Goal: Obtain resource: Obtain resource

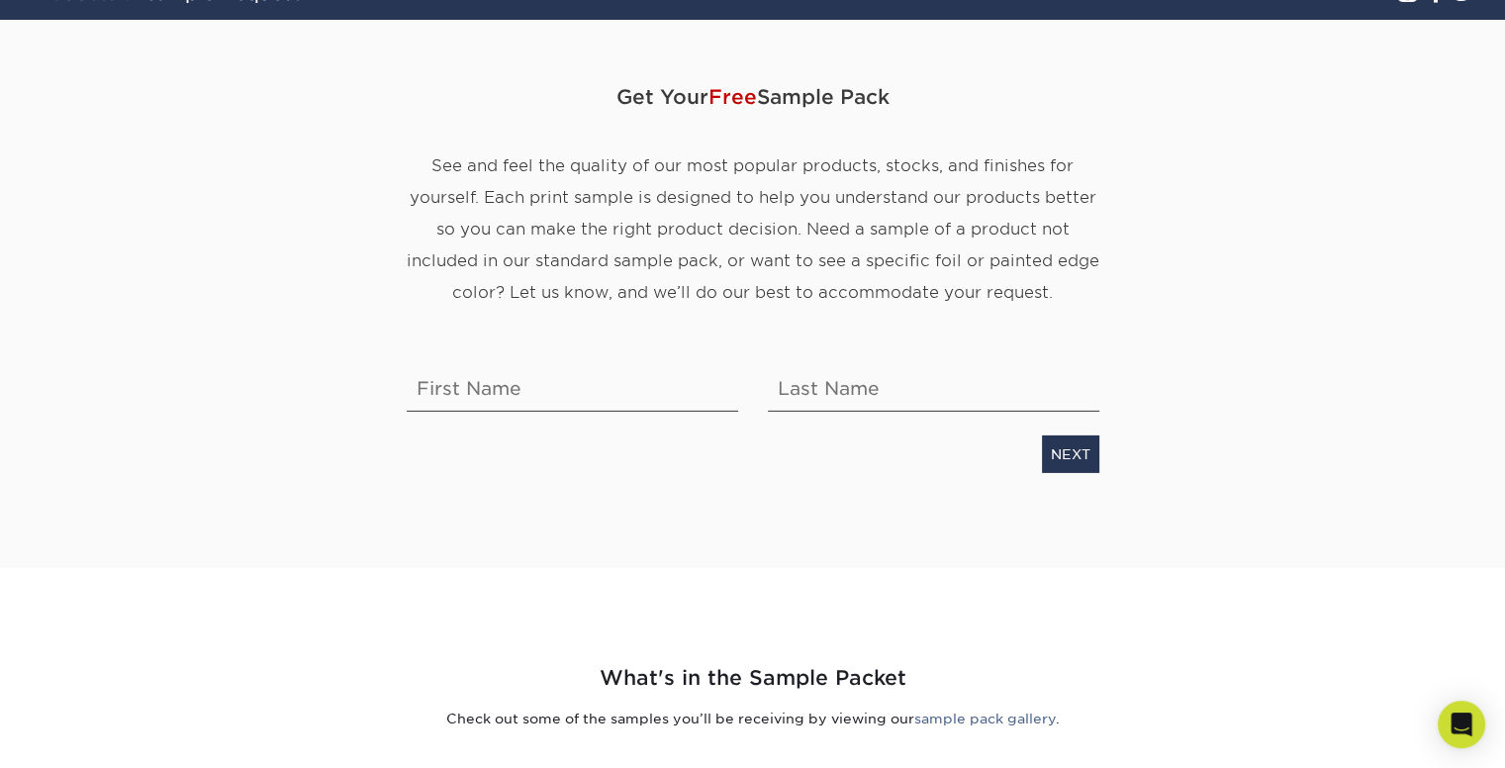
scroll to position [198, 0]
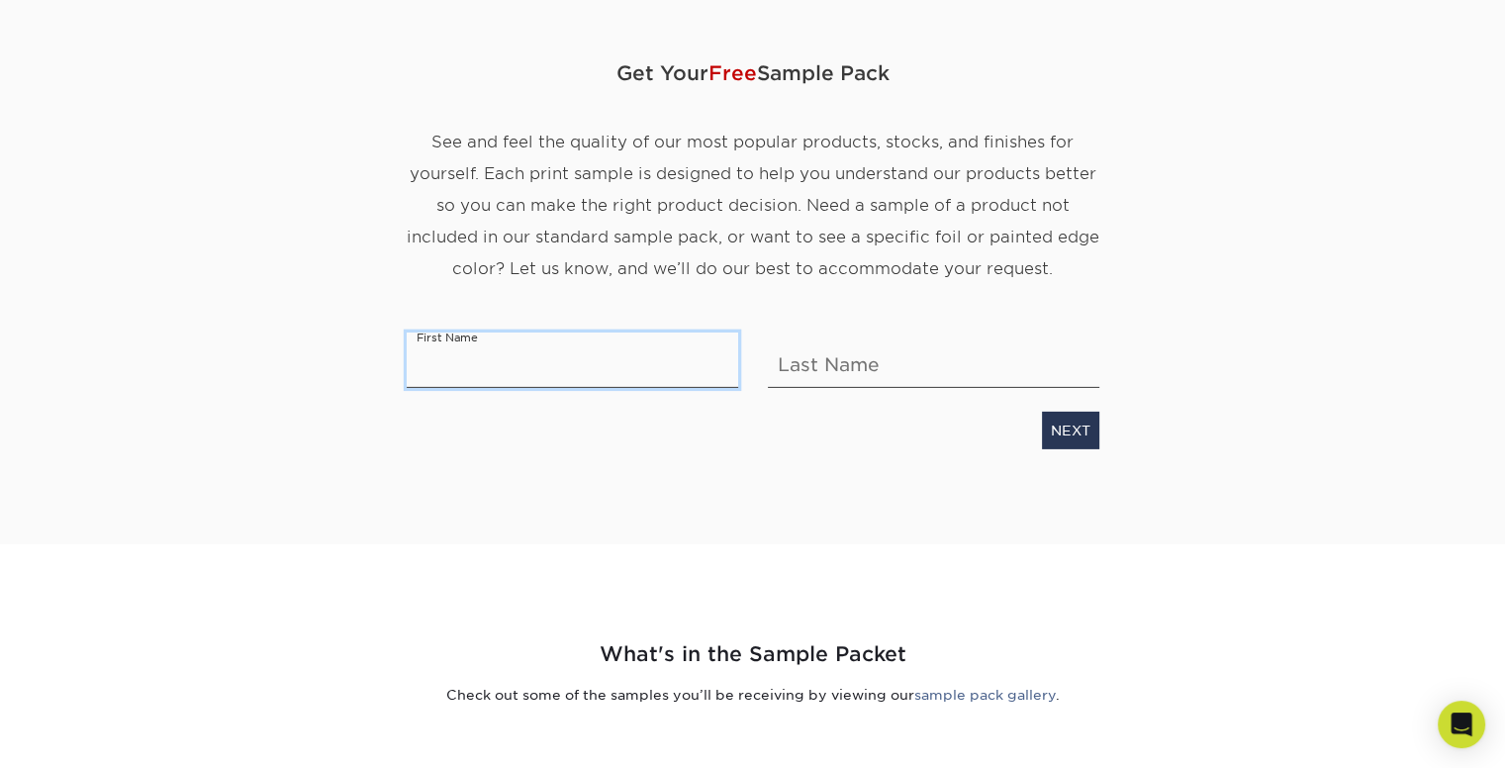
click at [453, 360] on input "text" at bounding box center [572, 359] width 331 height 55
type input "[PERSON_NAME]"
type input "Bos"
click at [1077, 423] on link "NEXT" at bounding box center [1070, 431] width 57 height 38
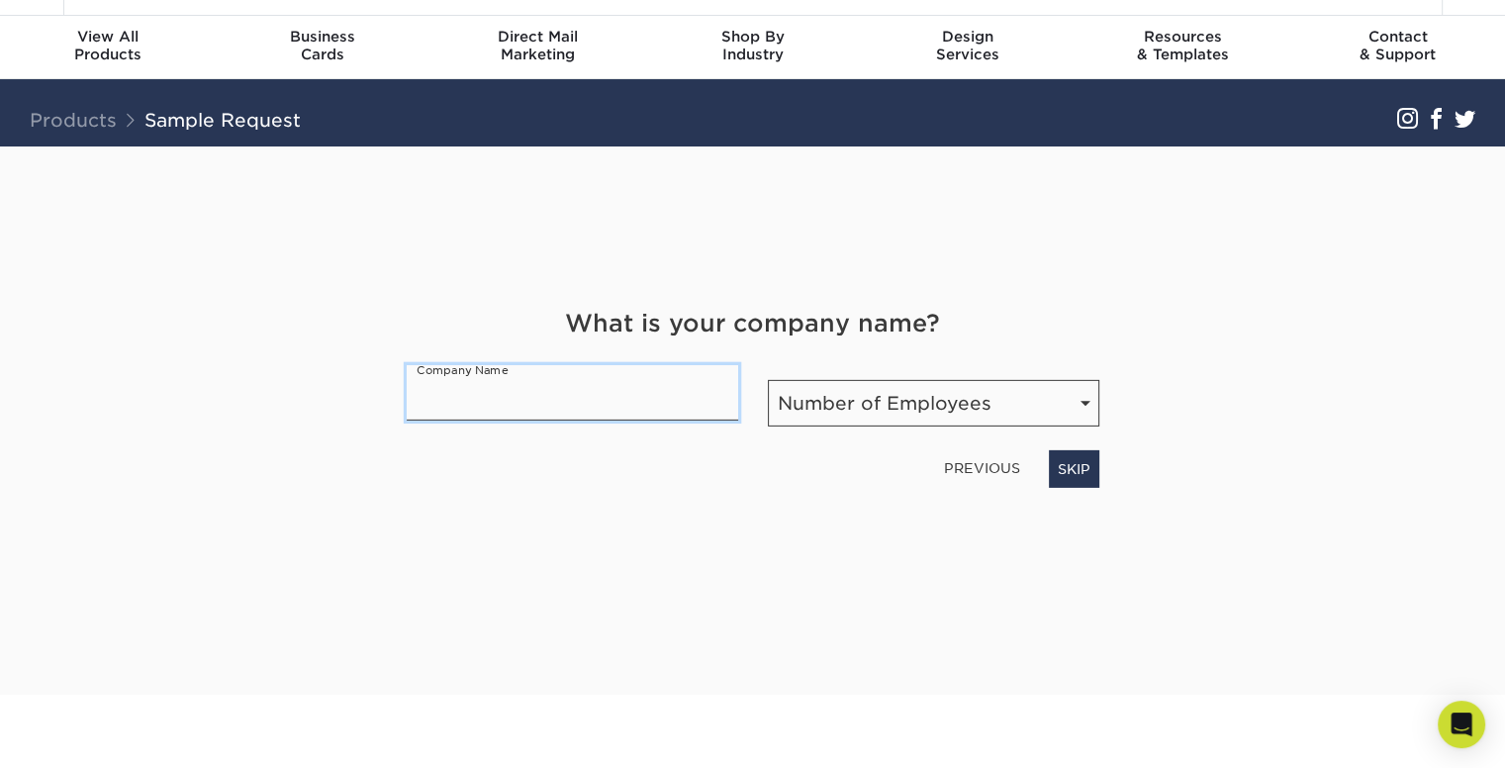
scroll to position [12, 0]
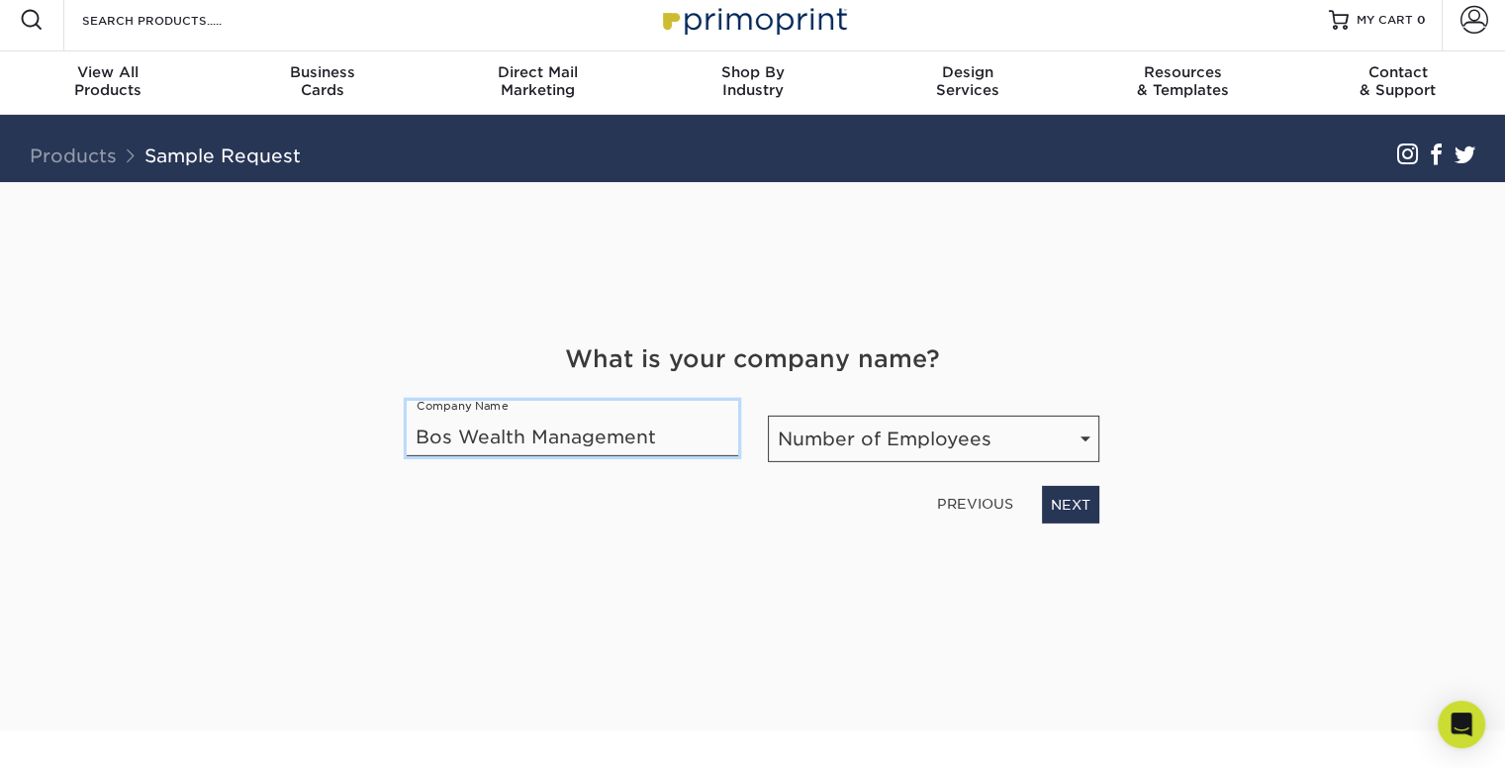
type input "Bos Wealth Management"
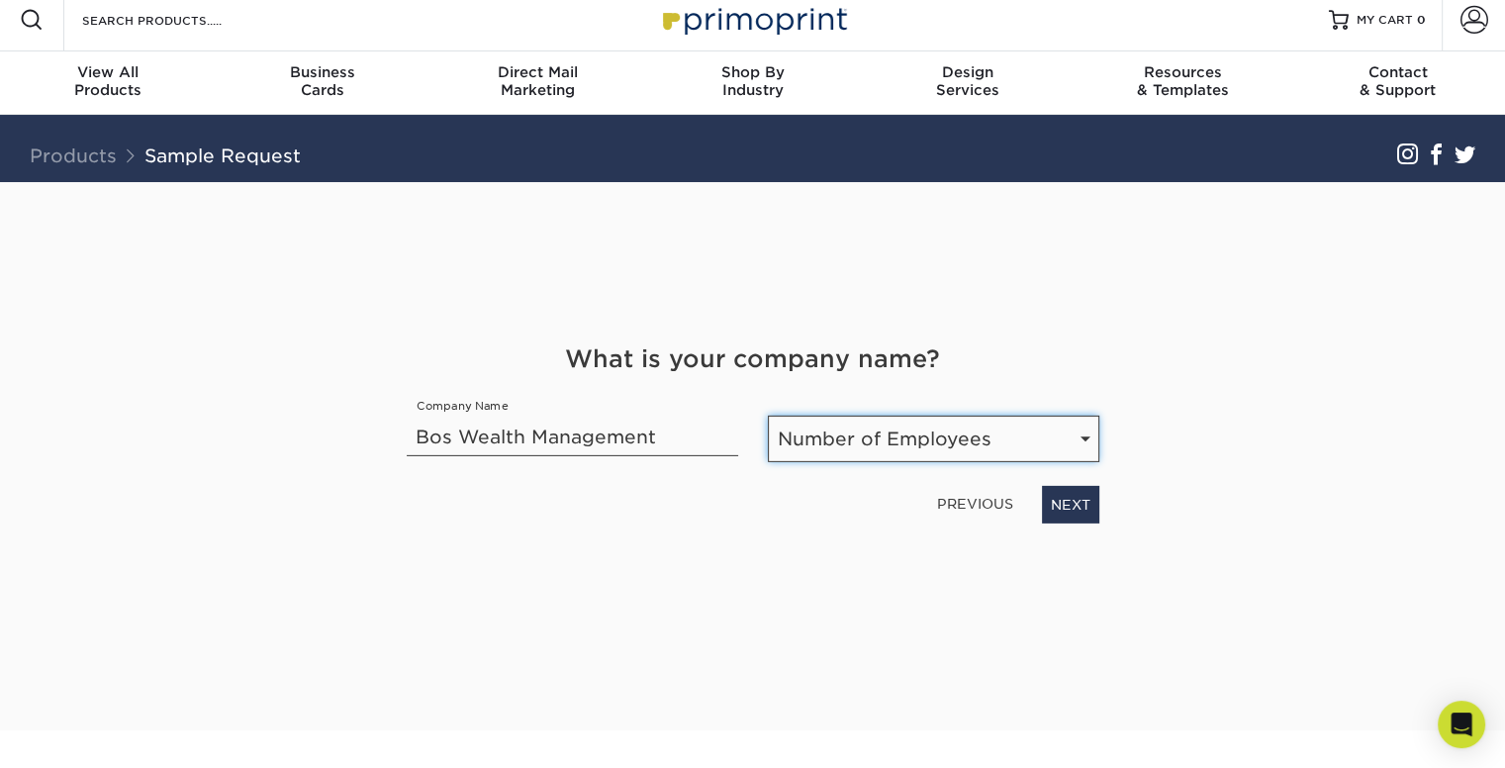
select select "1-10"
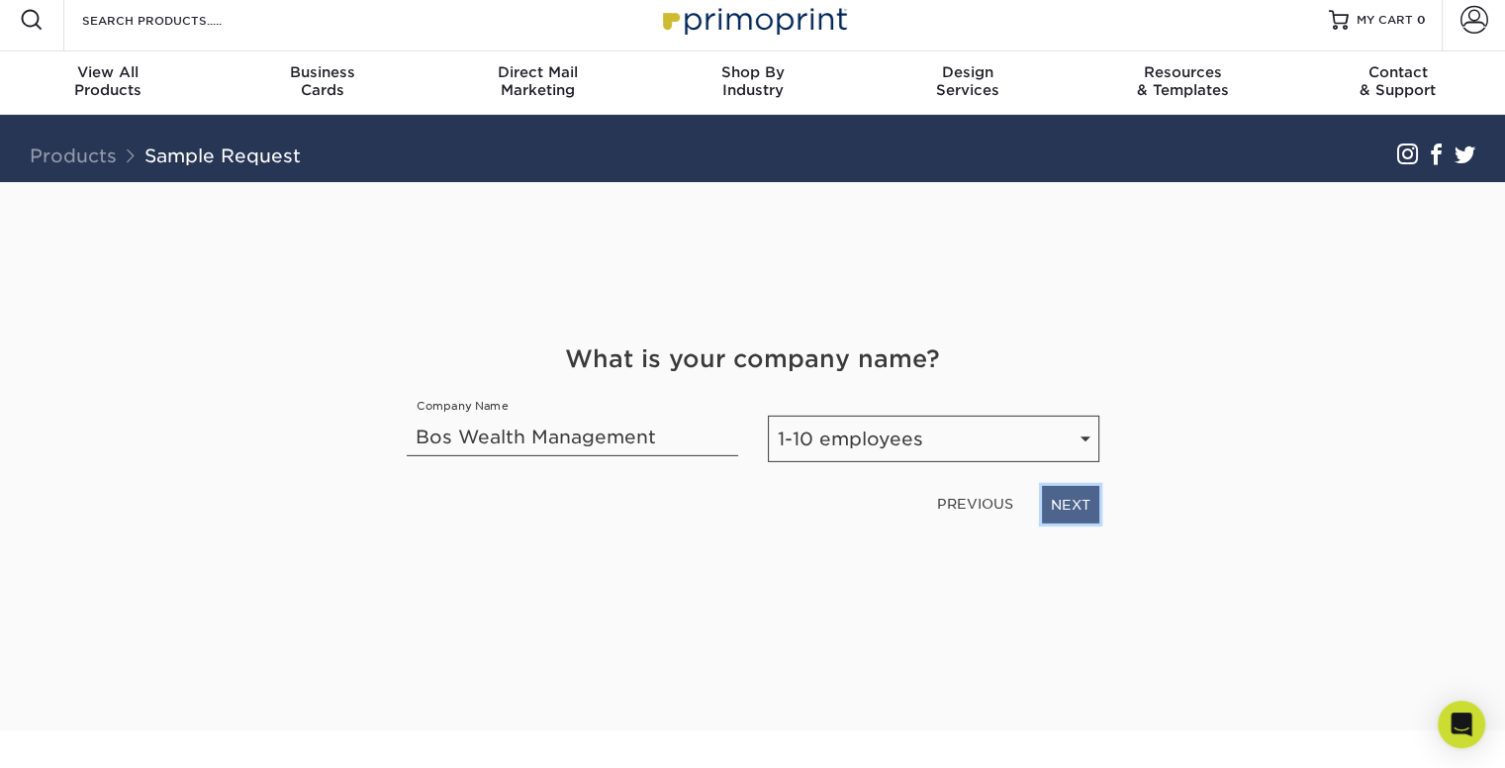
click at [1065, 504] on link "NEXT" at bounding box center [1070, 505] width 57 height 38
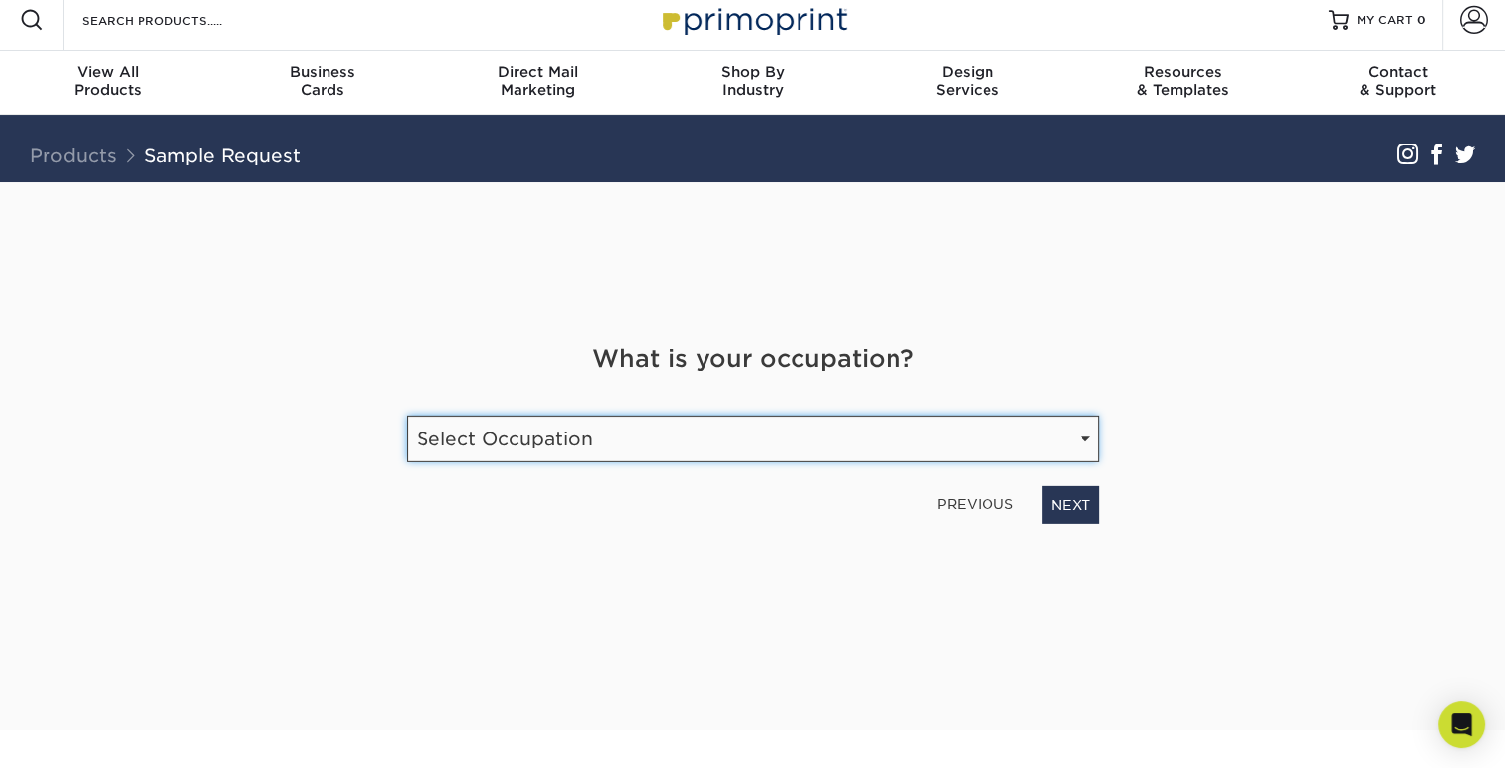
click at [784, 436] on select "Select Occupation Agency Automotive Blogger Cleaning Services Construction Educ…" at bounding box center [753, 439] width 693 height 47
select select "Financial Services"
click at [407, 416] on select "Select Occupation Agency Automotive Blogger Cleaning Services Construction Educ…" at bounding box center [753, 439] width 693 height 47
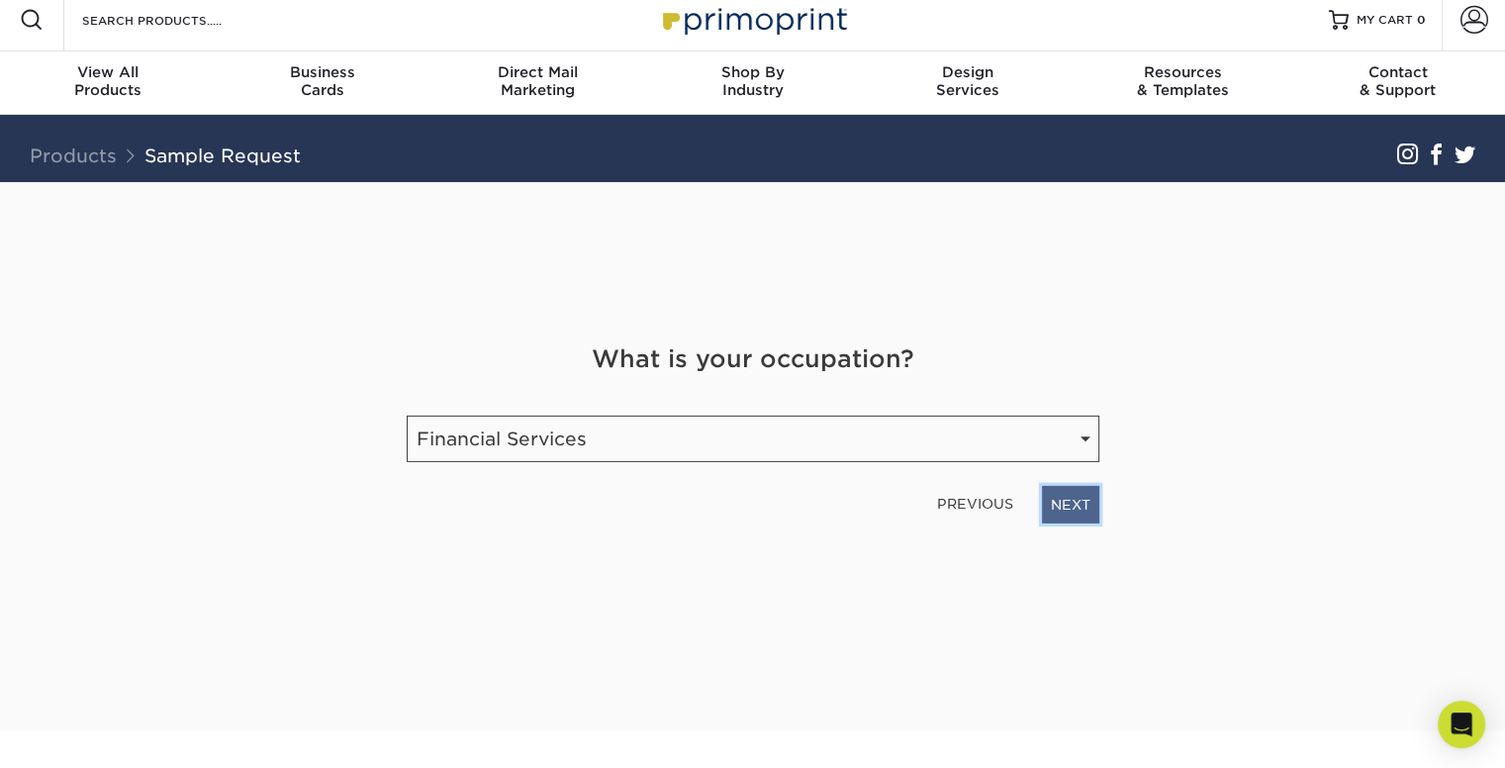
click at [1072, 500] on link "NEXT" at bounding box center [1070, 505] width 57 height 38
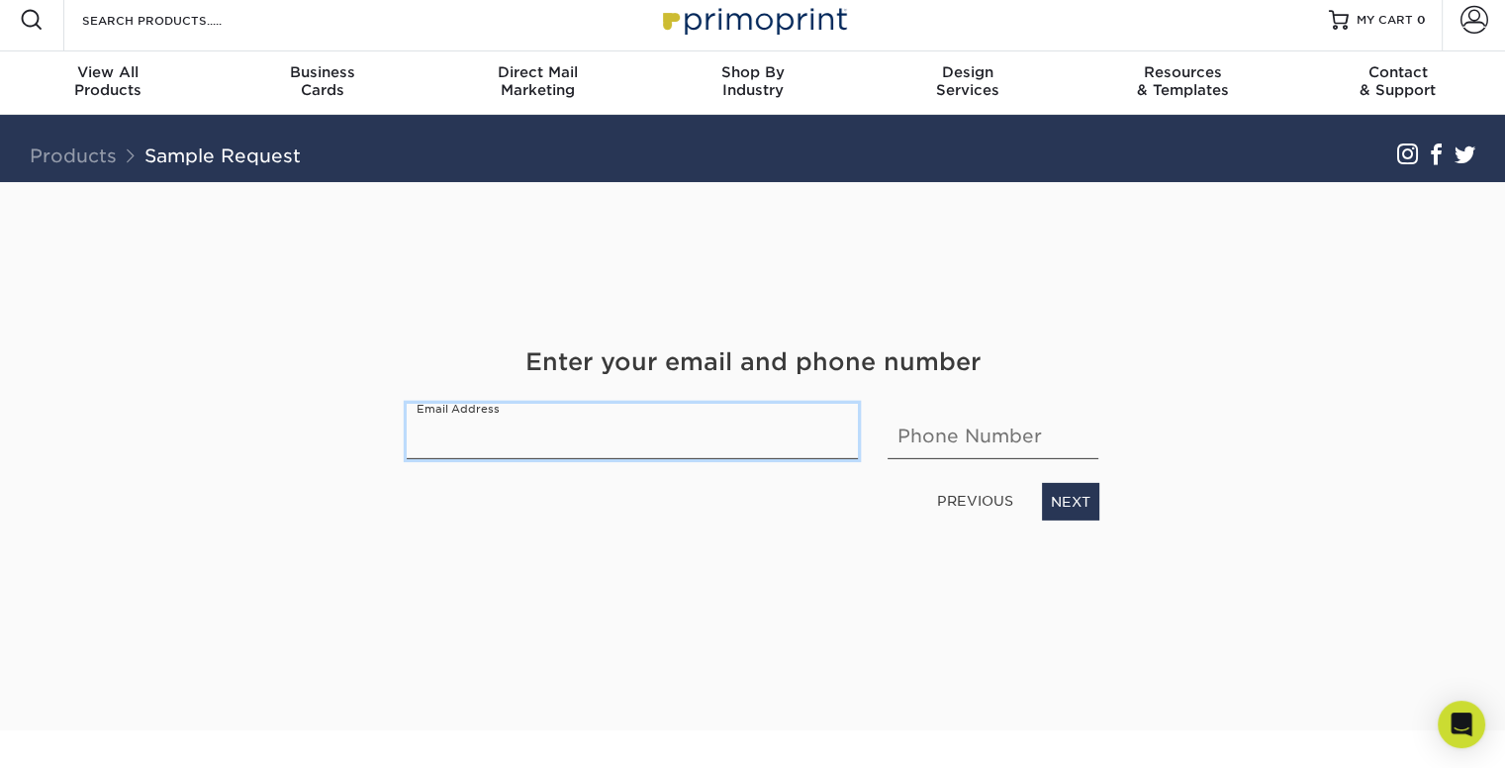
click at [599, 431] on input "email" at bounding box center [633, 431] width 452 height 55
type input "[PERSON_NAME][EMAIL_ADDRESS][DOMAIN_NAME]"
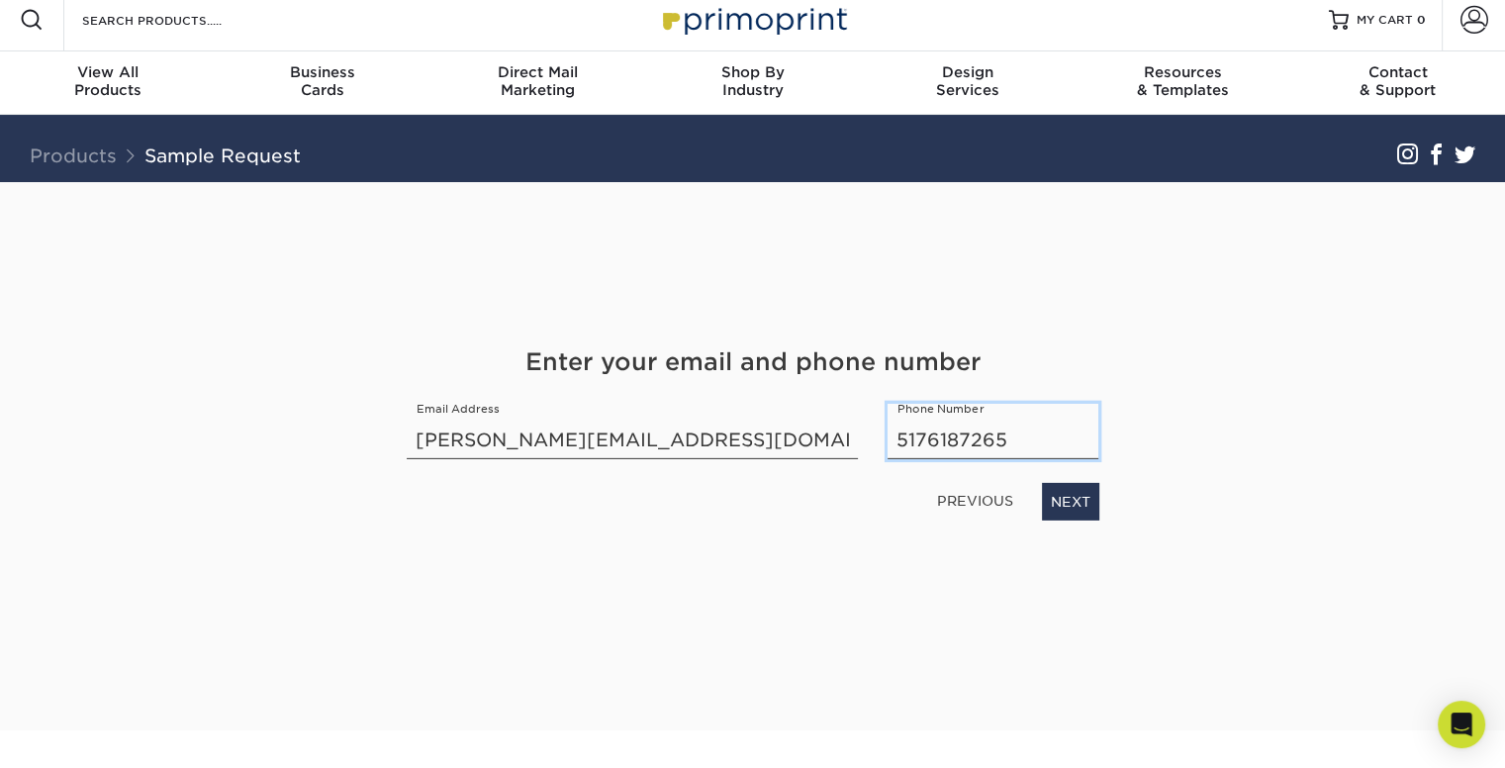
click at [954, 429] on input "5176187265" at bounding box center [993, 431] width 211 height 55
type input "7345360251"
click at [1085, 511] on link "NEXT" at bounding box center [1070, 502] width 57 height 38
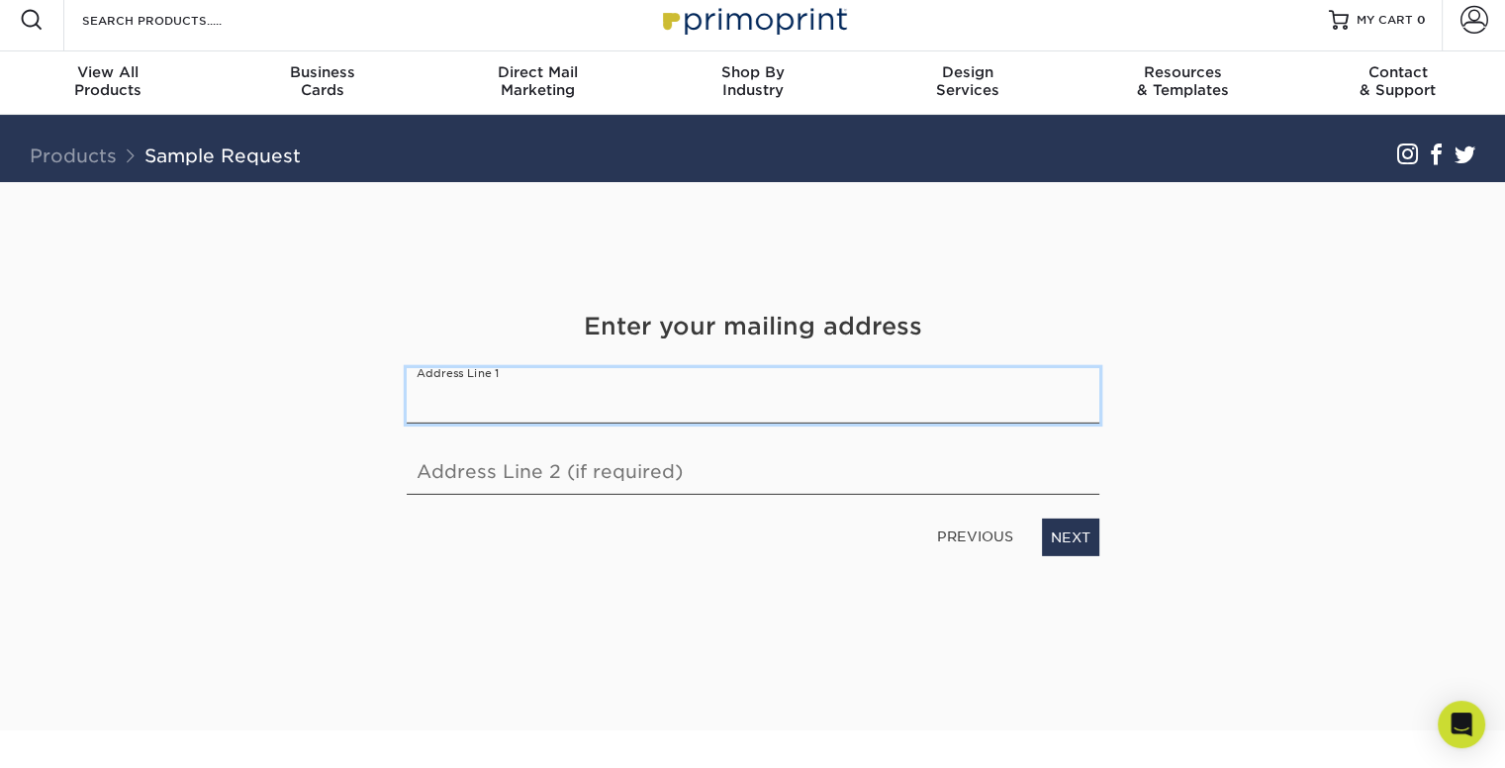
click at [628, 385] on input "text" at bounding box center [753, 395] width 693 height 55
type input "2087 Pinebrook Meadow Ct"
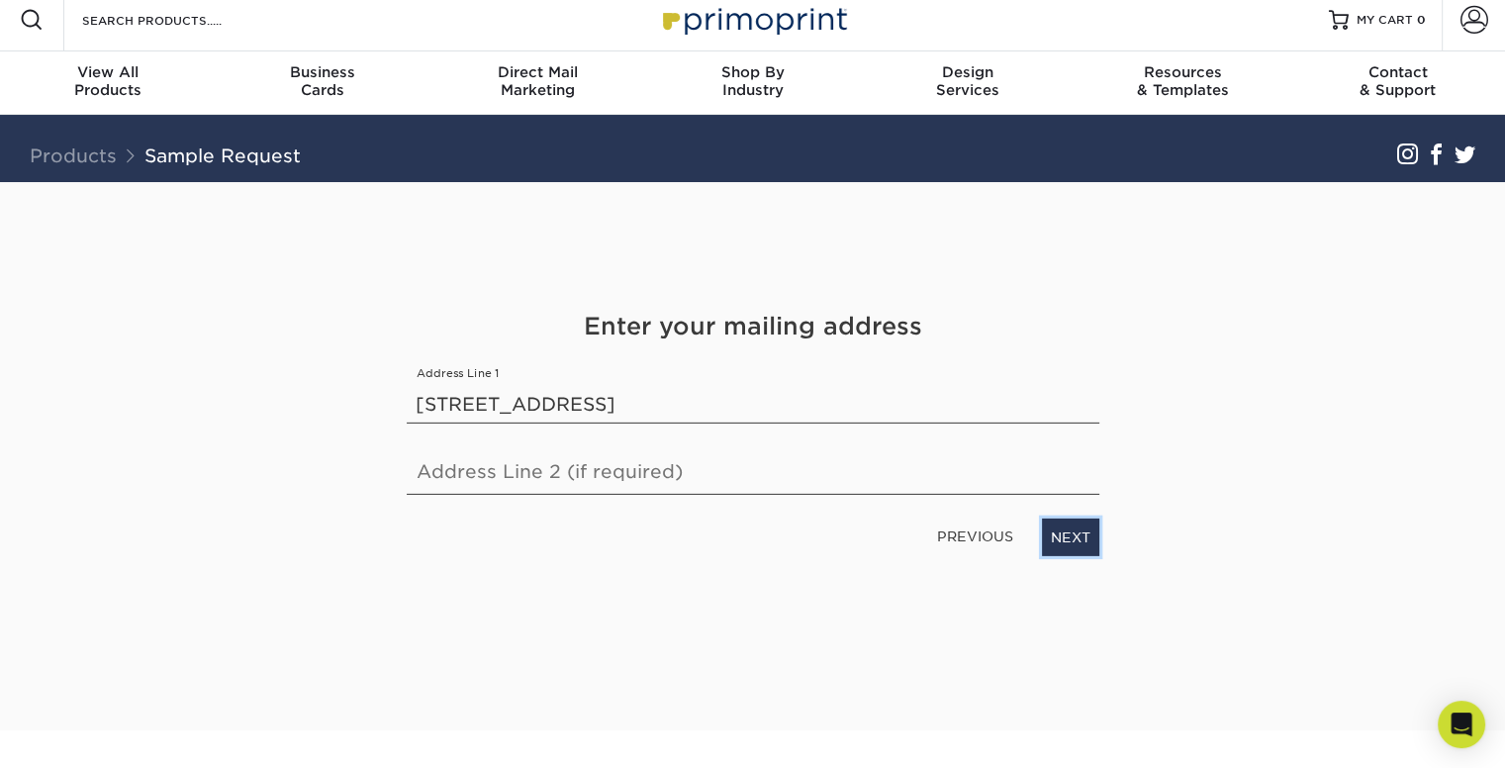
click at [1085, 543] on link "NEXT" at bounding box center [1070, 538] width 57 height 38
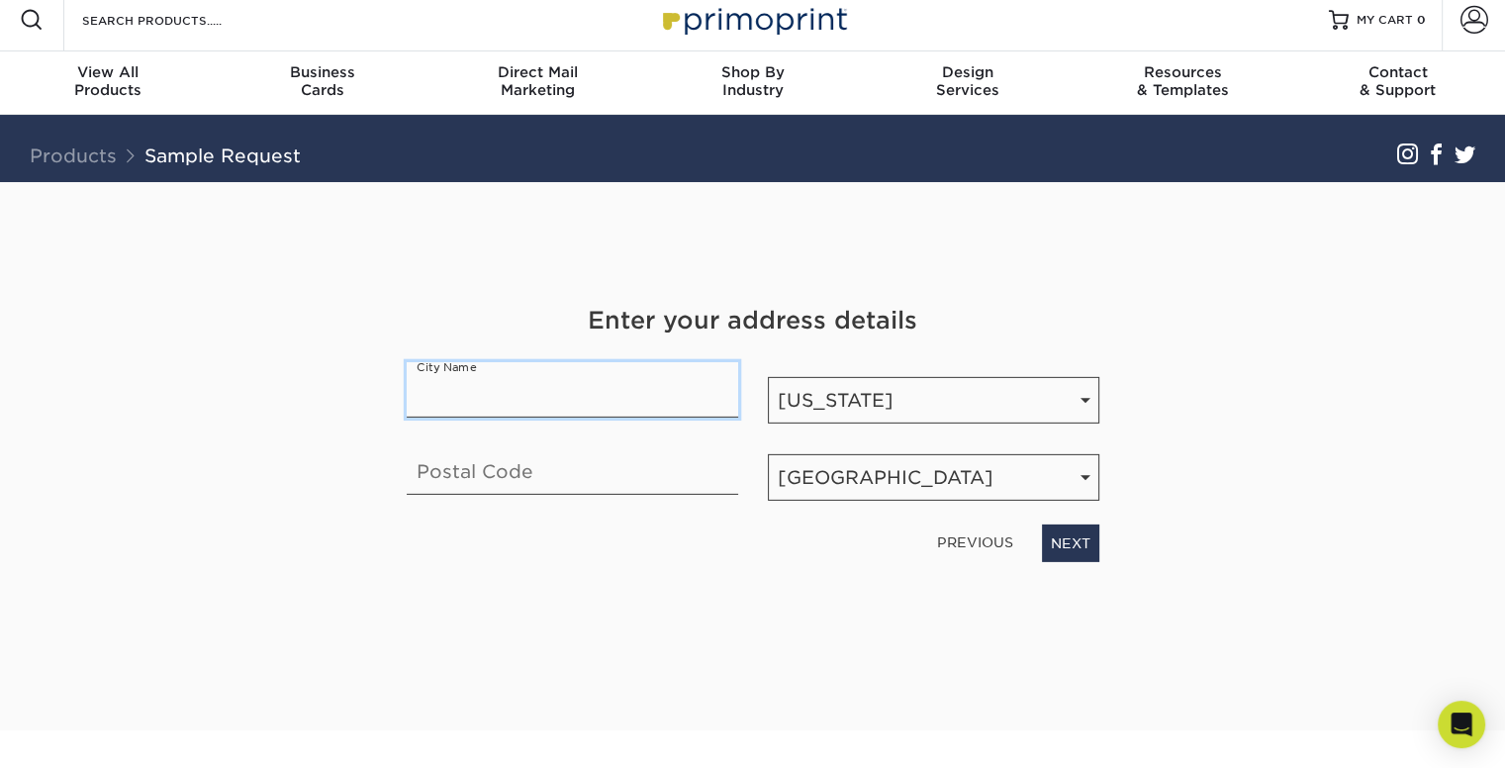
click at [484, 397] on input "text" at bounding box center [572, 389] width 331 height 55
type input "Howell"
type input "48843-8473"
click at [1084, 544] on link "NEXT" at bounding box center [1070, 543] width 57 height 38
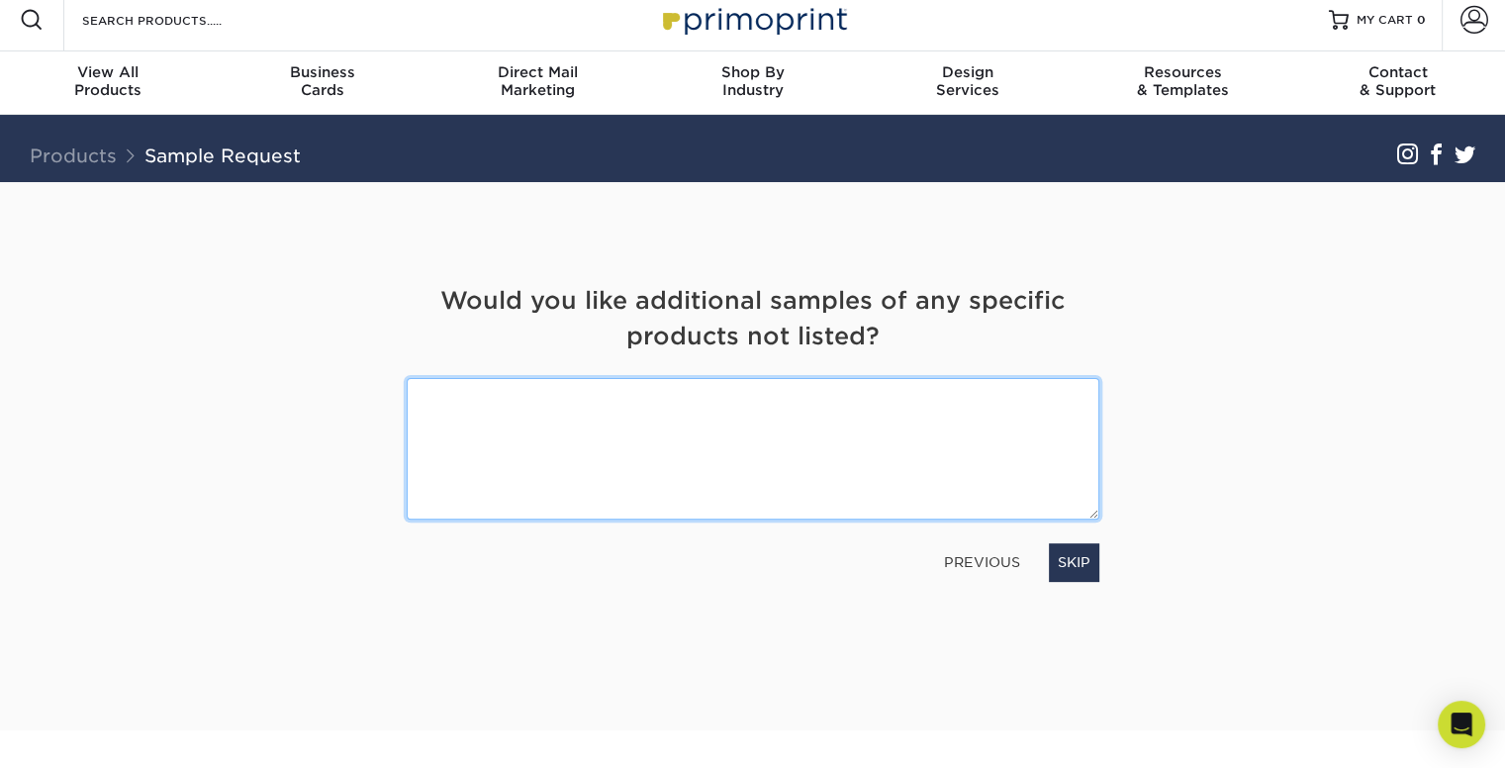
click at [716, 413] on textarea at bounding box center [753, 449] width 693 height 142
type textarea "raised foil and raised spot uv business card"
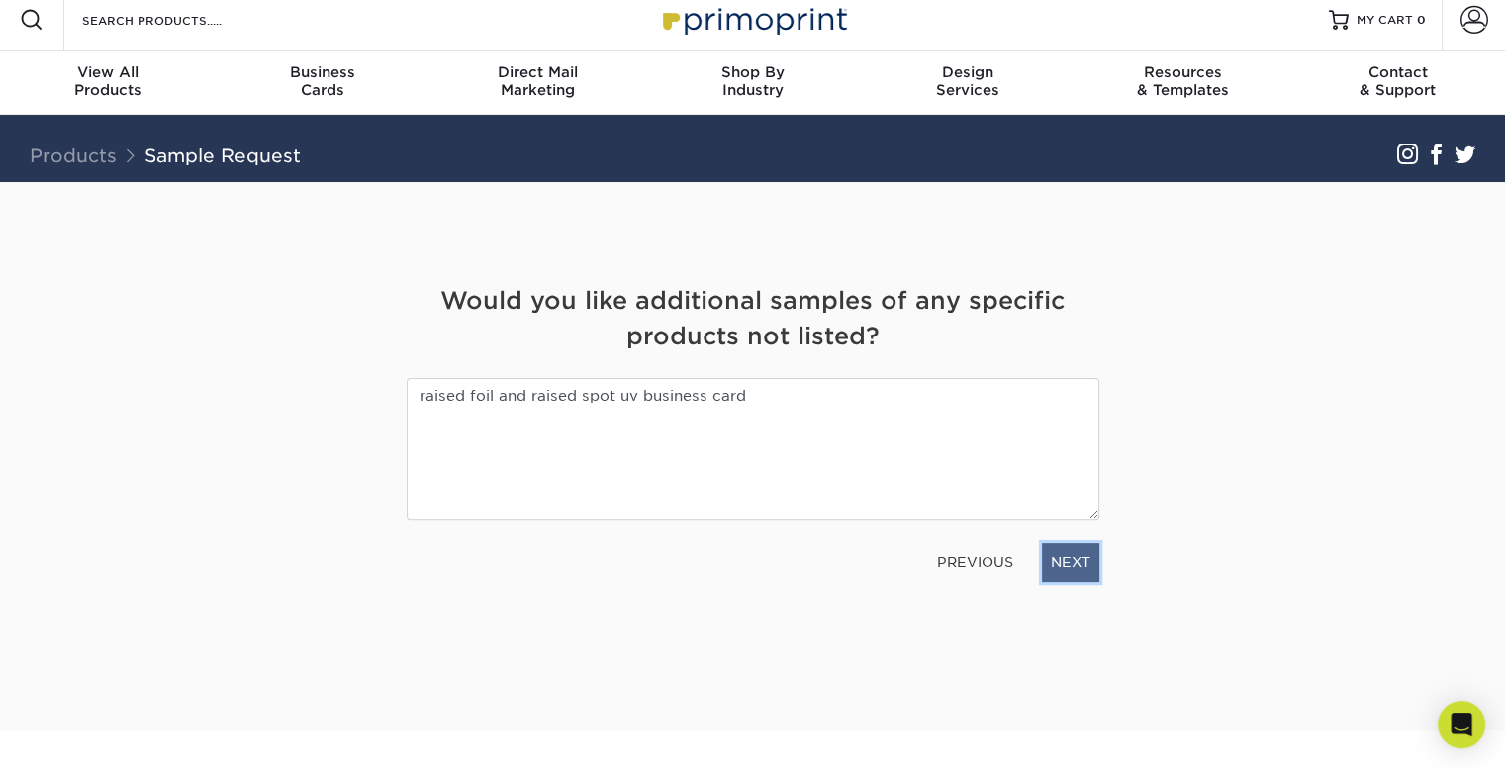
click at [1073, 558] on link "NEXT" at bounding box center [1070, 562] width 57 height 38
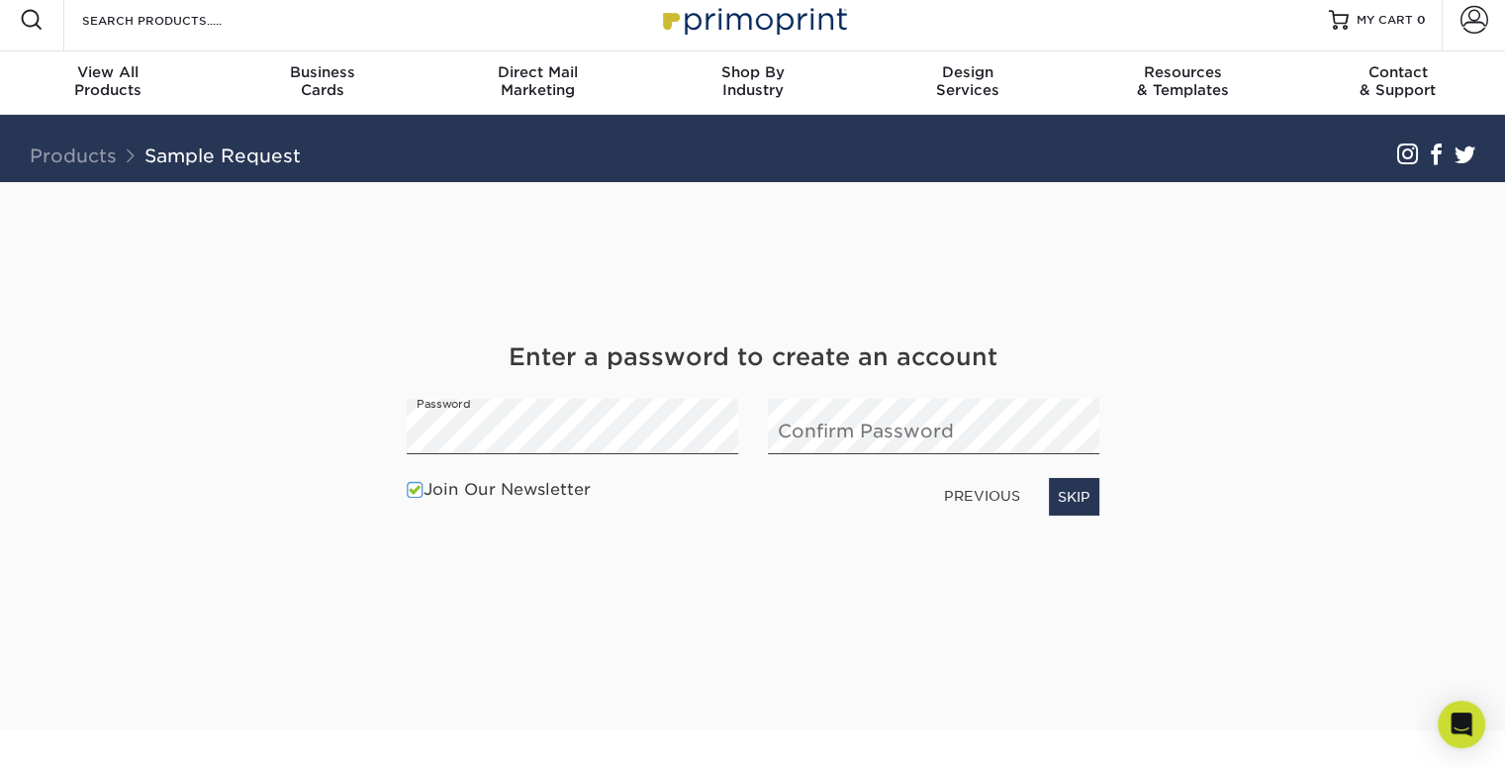
click at [412, 492] on span at bounding box center [415, 489] width 17 height 19
click at [0, 0] on input "Join Our Newsletter" at bounding box center [0, 0] width 0 height 0
click at [1071, 494] on link "NEXT" at bounding box center [1070, 497] width 57 height 38
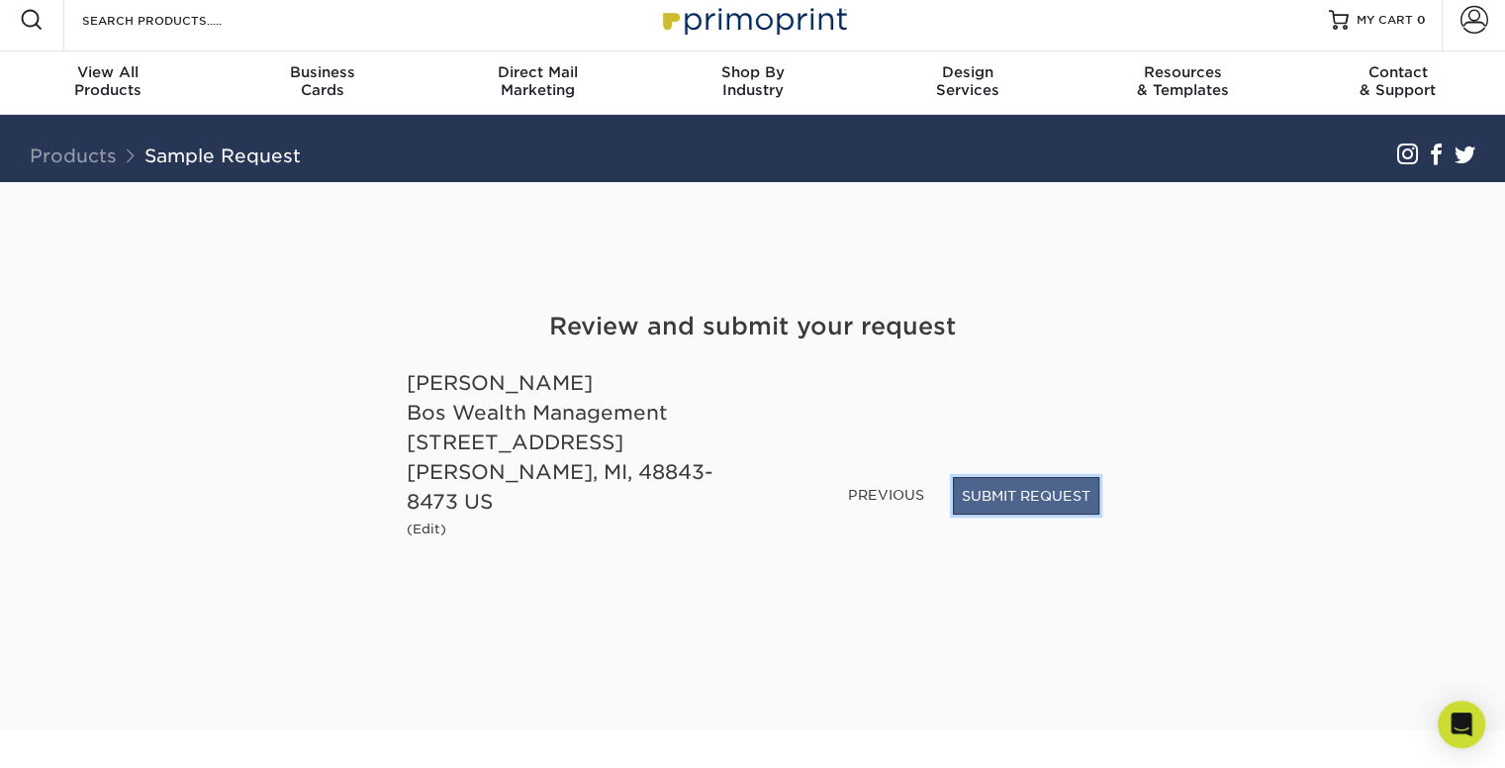
click at [1017, 508] on button "SUBMIT REQUEST" at bounding box center [1026, 496] width 146 height 38
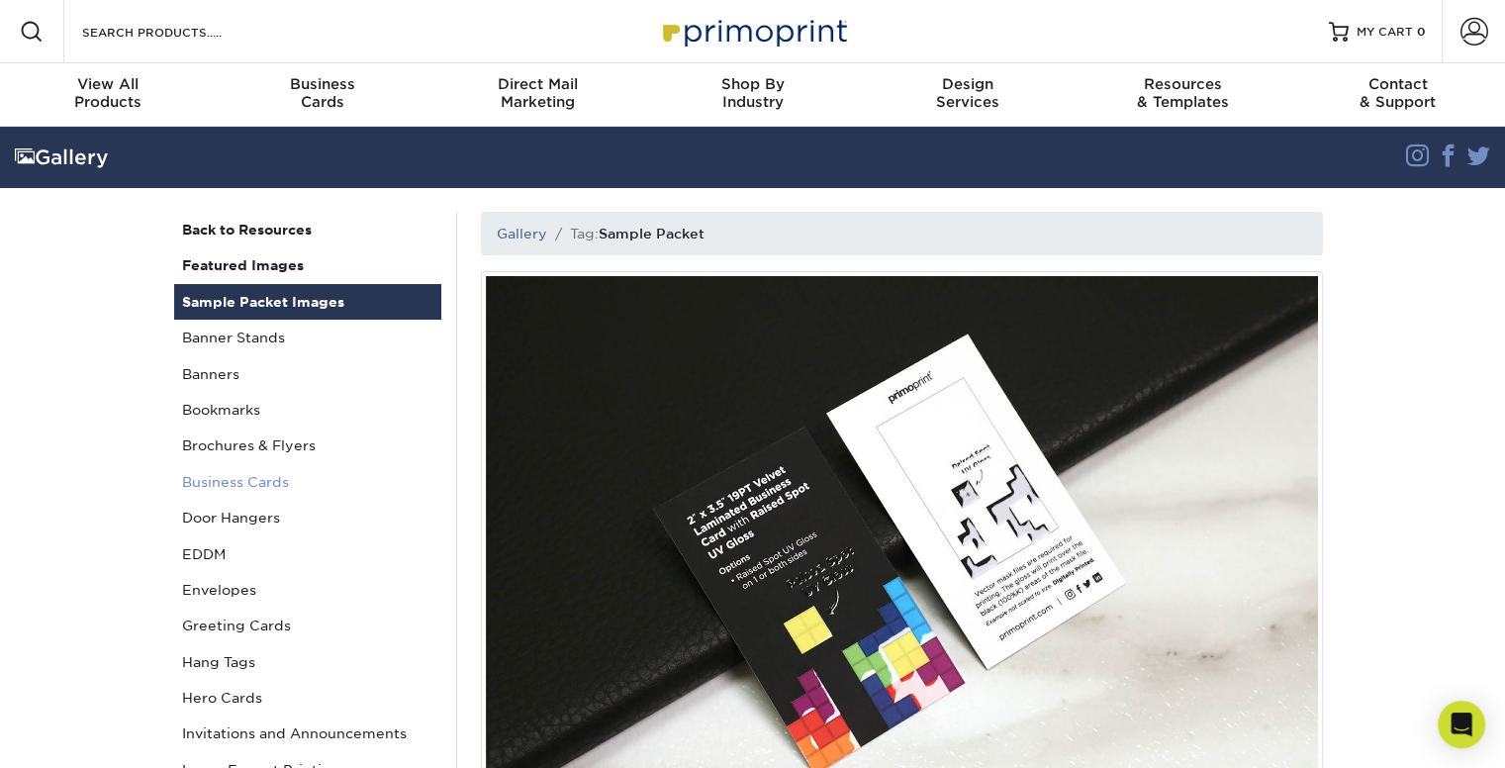
click at [241, 477] on link "Business Cards" at bounding box center [307, 482] width 267 height 36
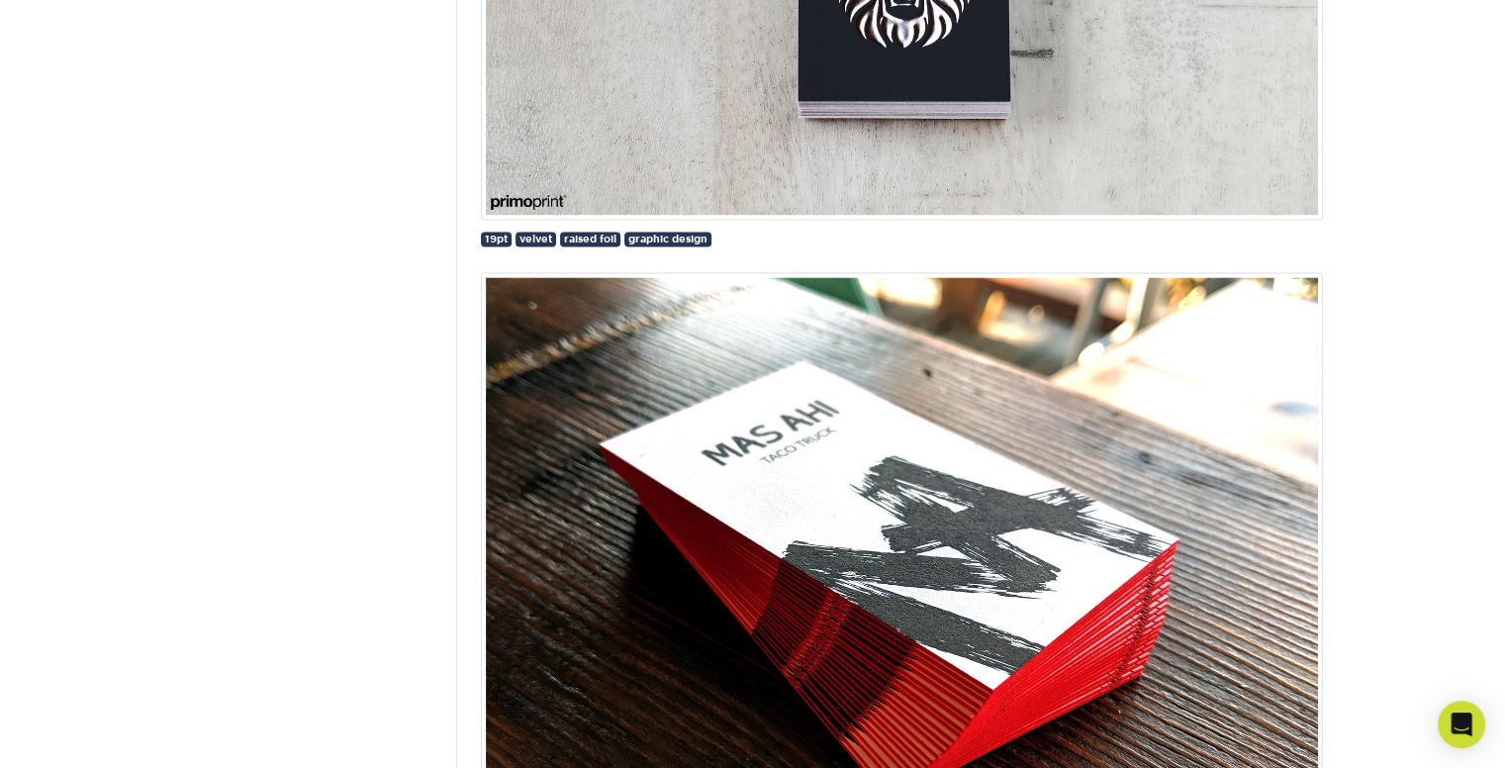
scroll to position [2771, 0]
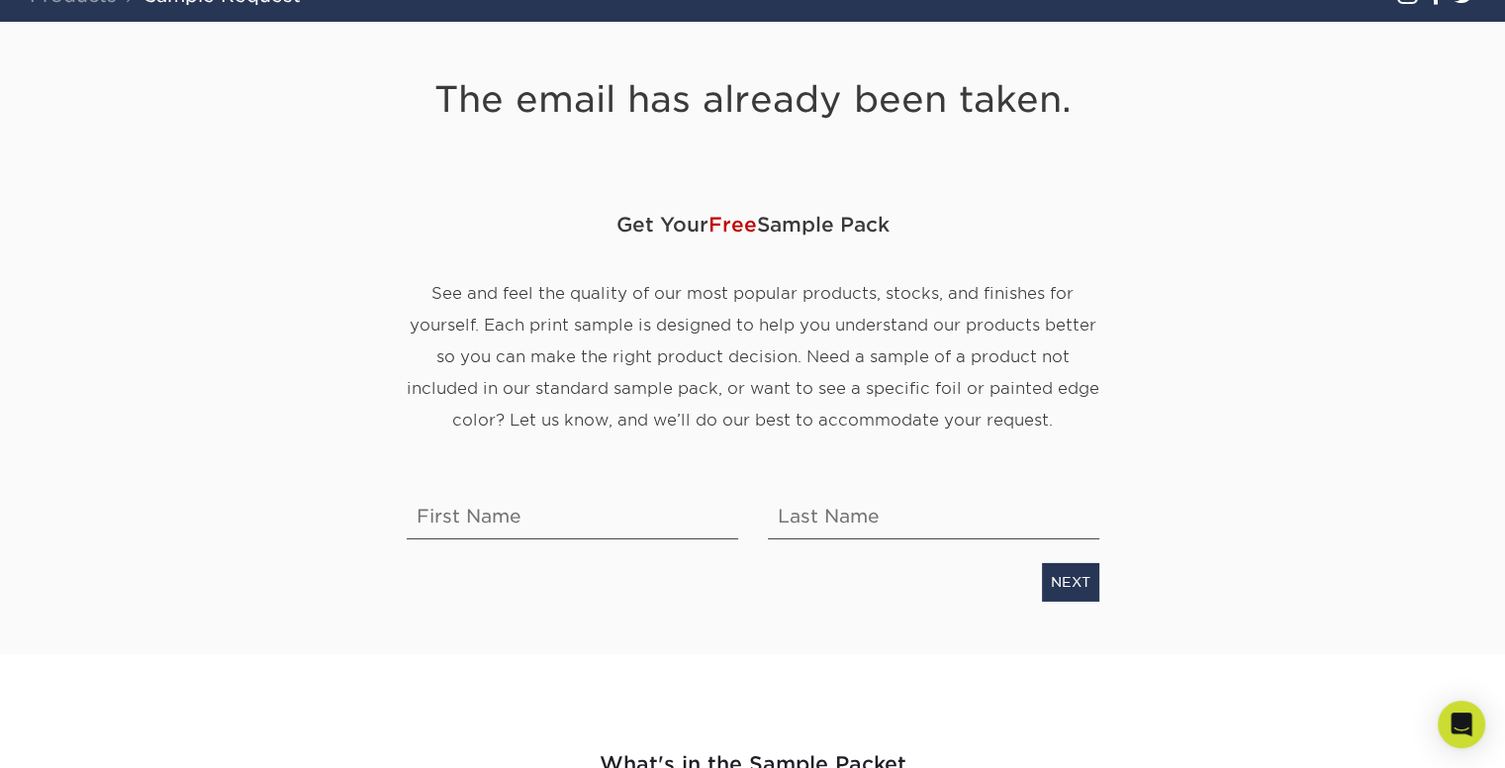
scroll to position [297, 0]
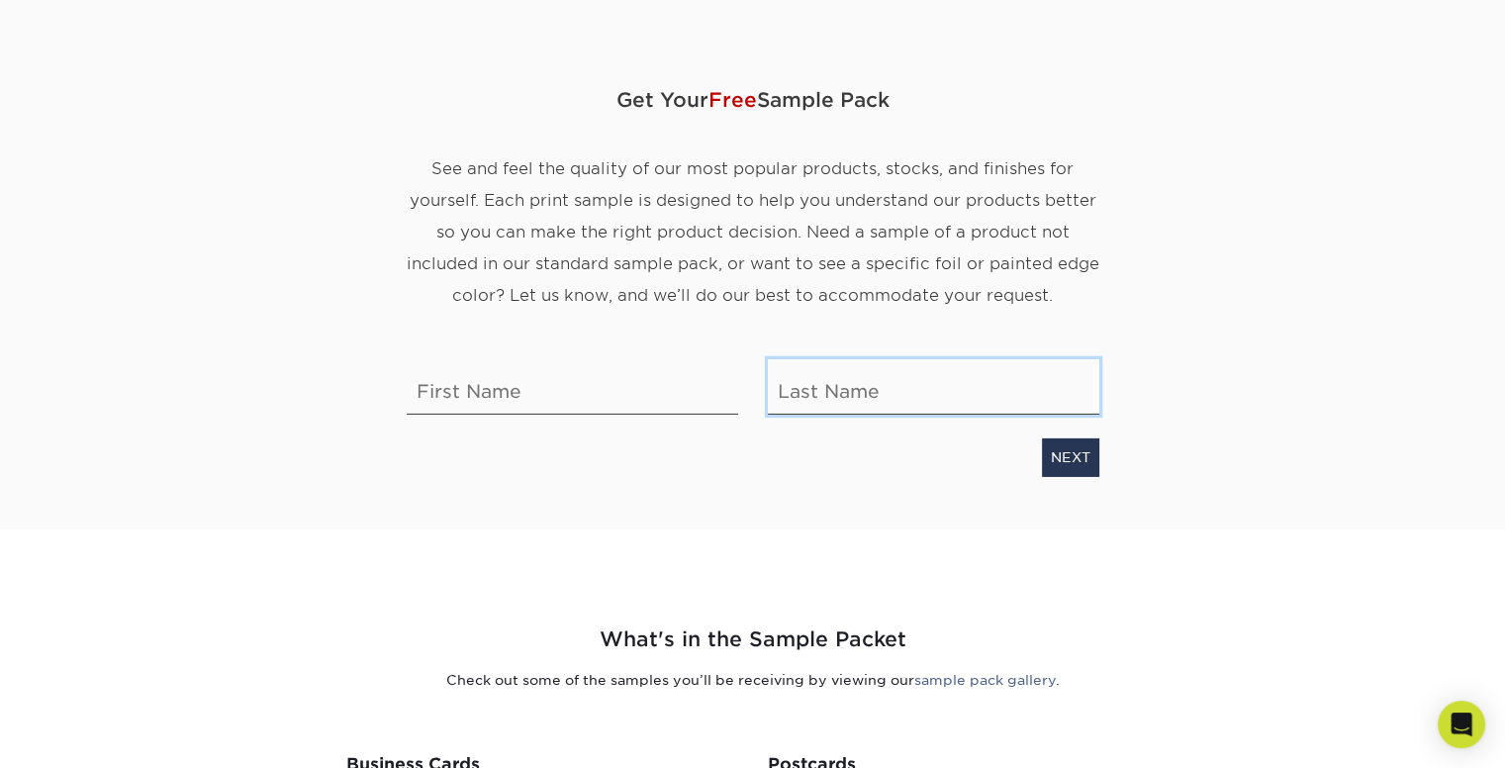
type input "[PERSON_NAME][EMAIL_ADDRESS][DOMAIN_NAME]"
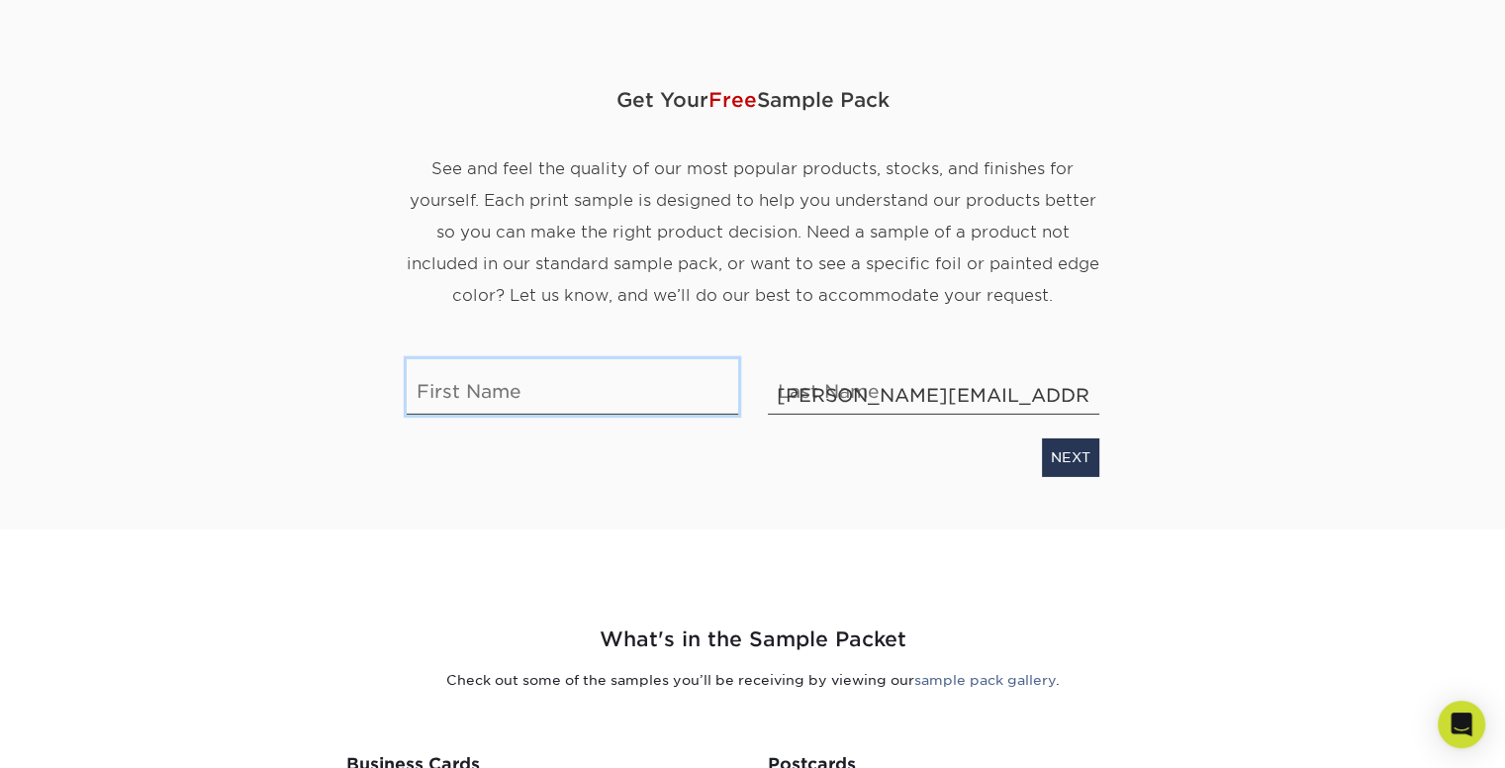
click at [526, 390] on input "text" at bounding box center [572, 386] width 331 height 55
type input "Adam"
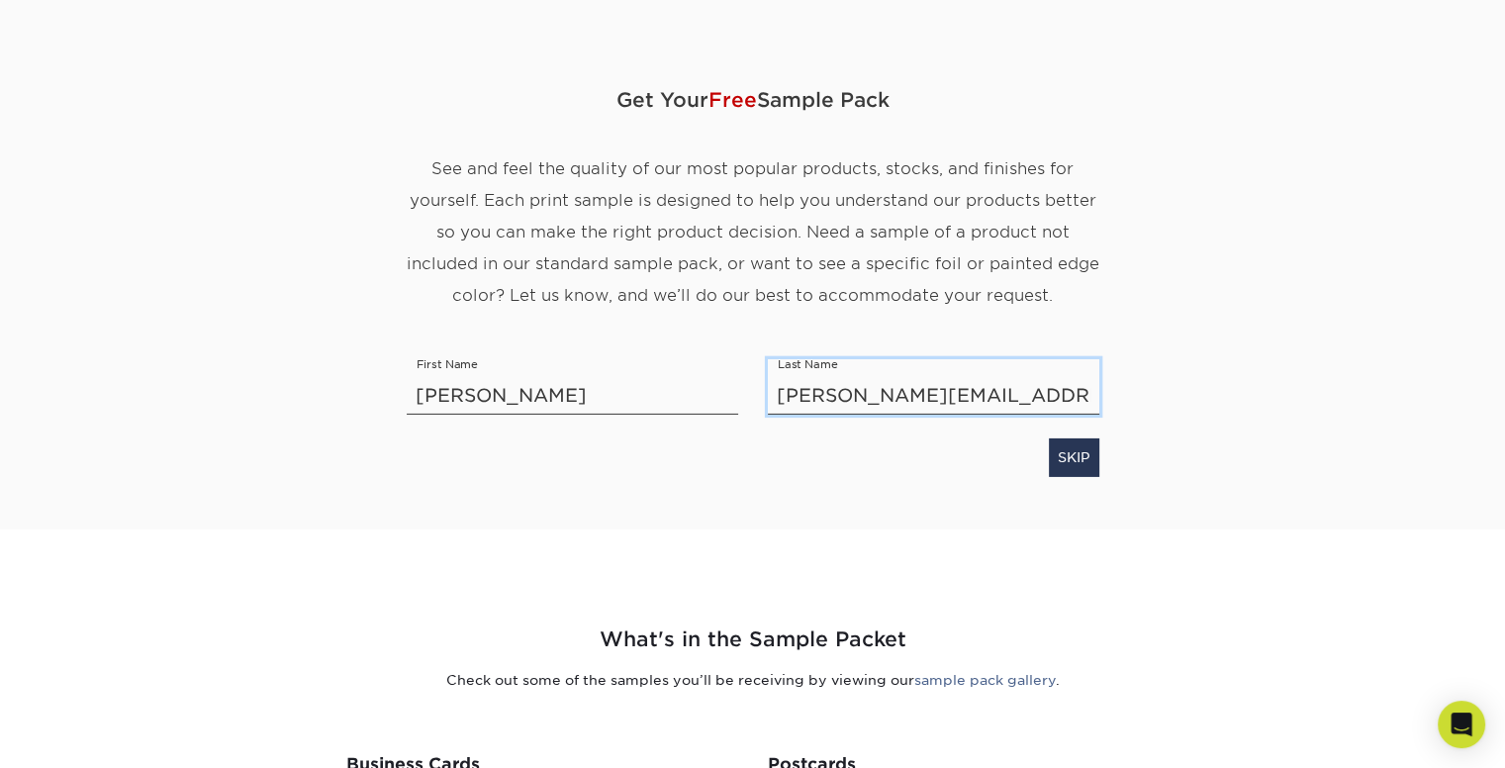
click at [832, 409] on input "[PERSON_NAME][EMAIL_ADDRESS][DOMAIN_NAME]" at bounding box center [933, 386] width 331 height 55
click at [904, 397] on input "[PERSON_NAME][EMAIL_ADDRESS][DOMAIN_NAME]" at bounding box center [933, 386] width 331 height 55
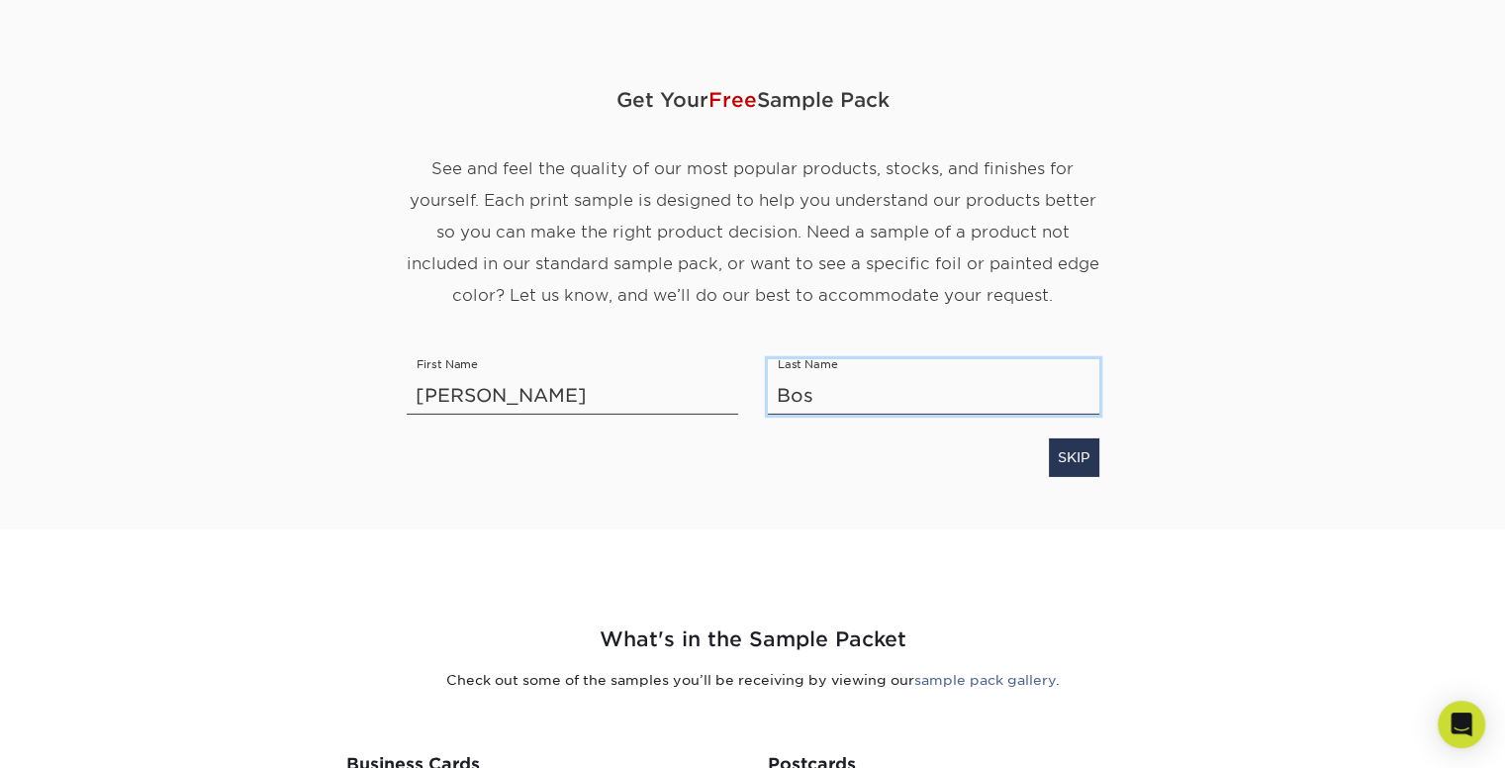
type input "Bos"
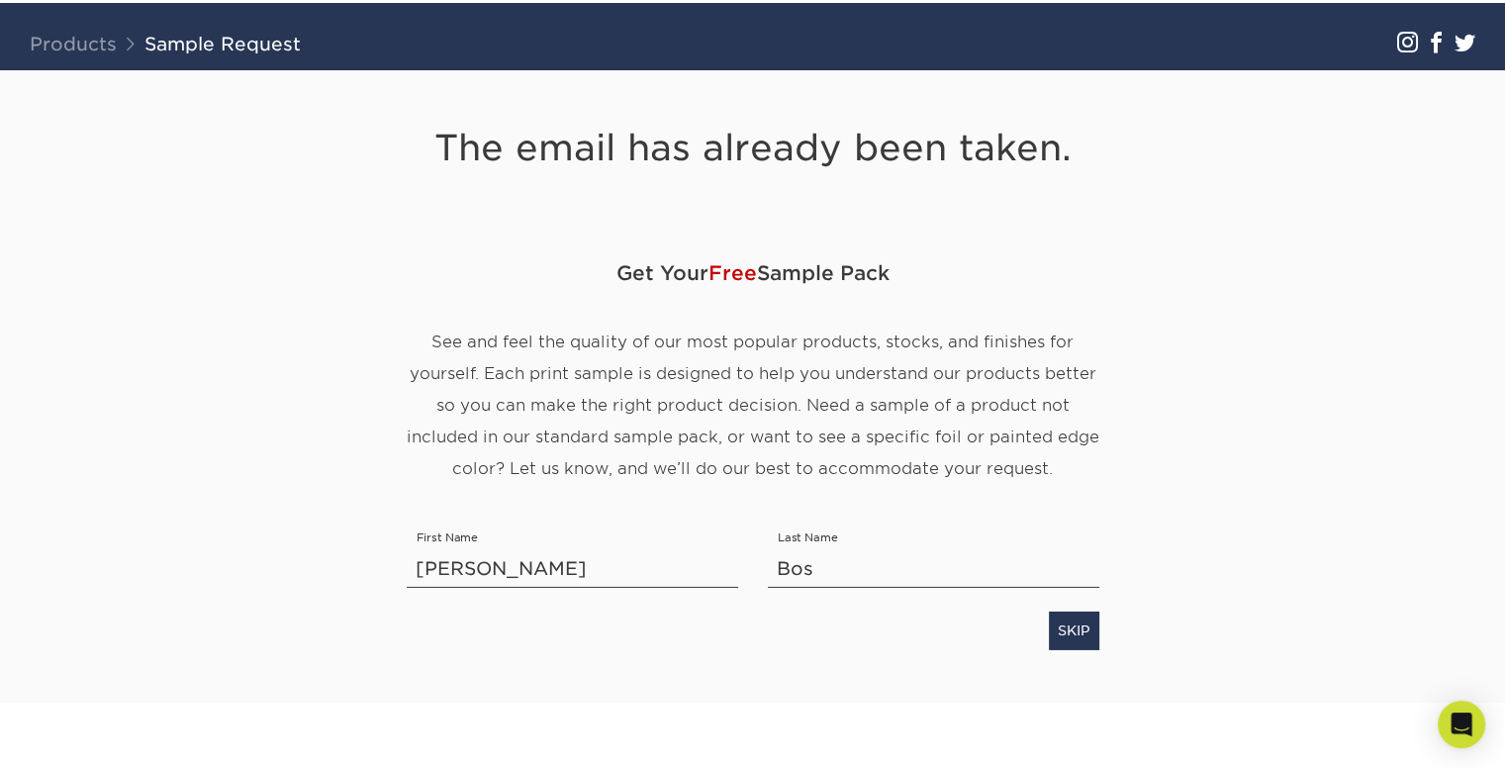
scroll to position [198, 0]
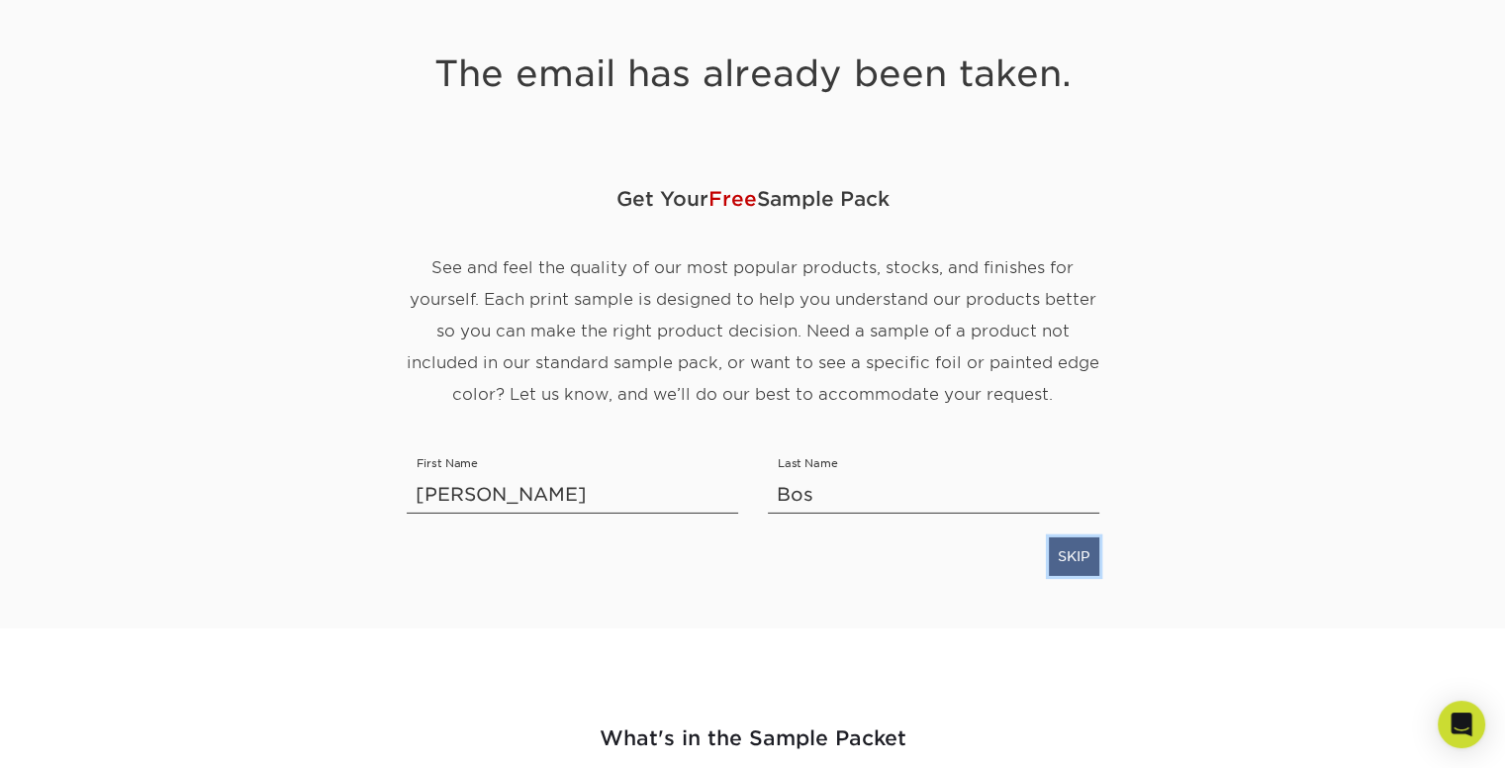
click at [1078, 561] on link "SKIP" at bounding box center [1074, 556] width 50 height 38
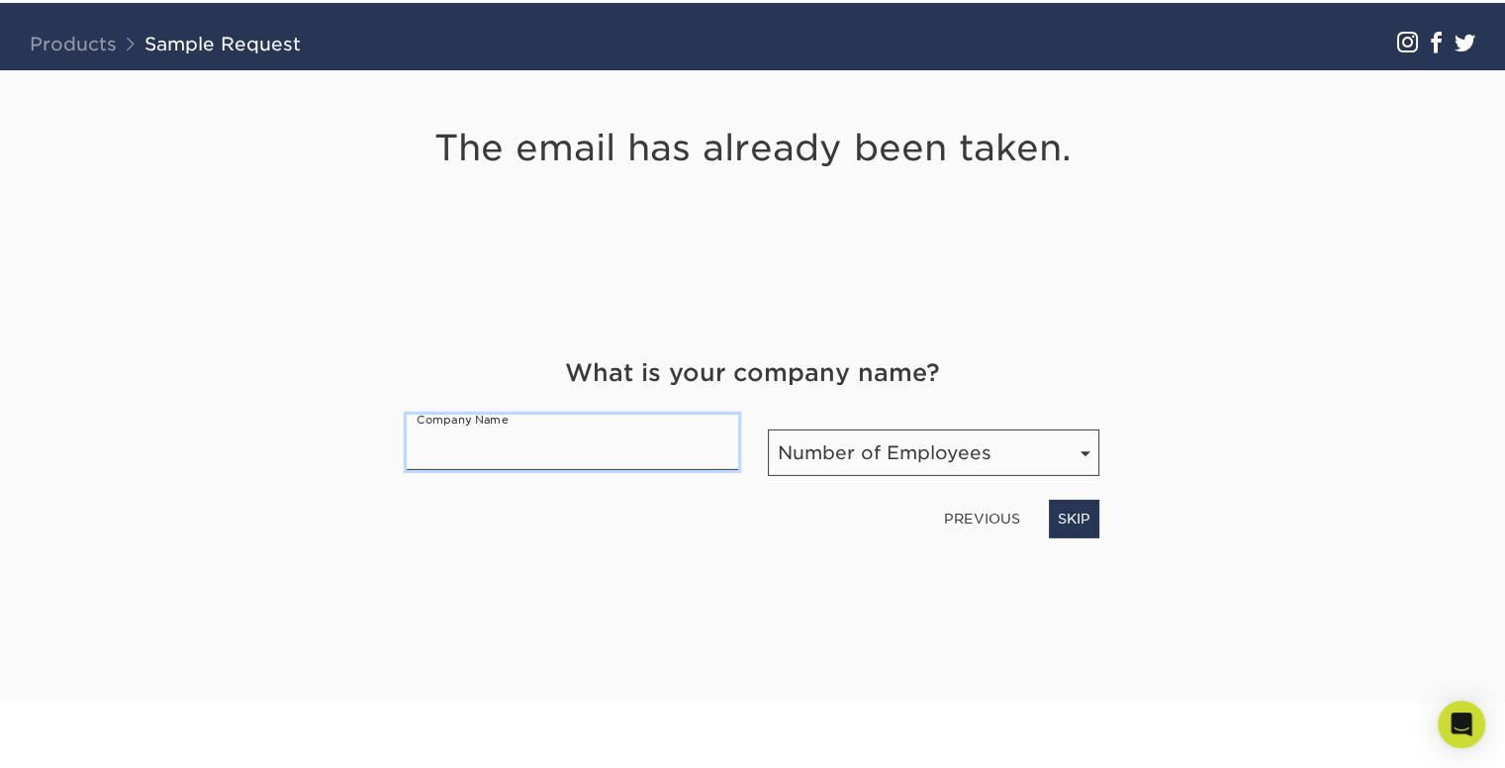
scroll to position [0, 0]
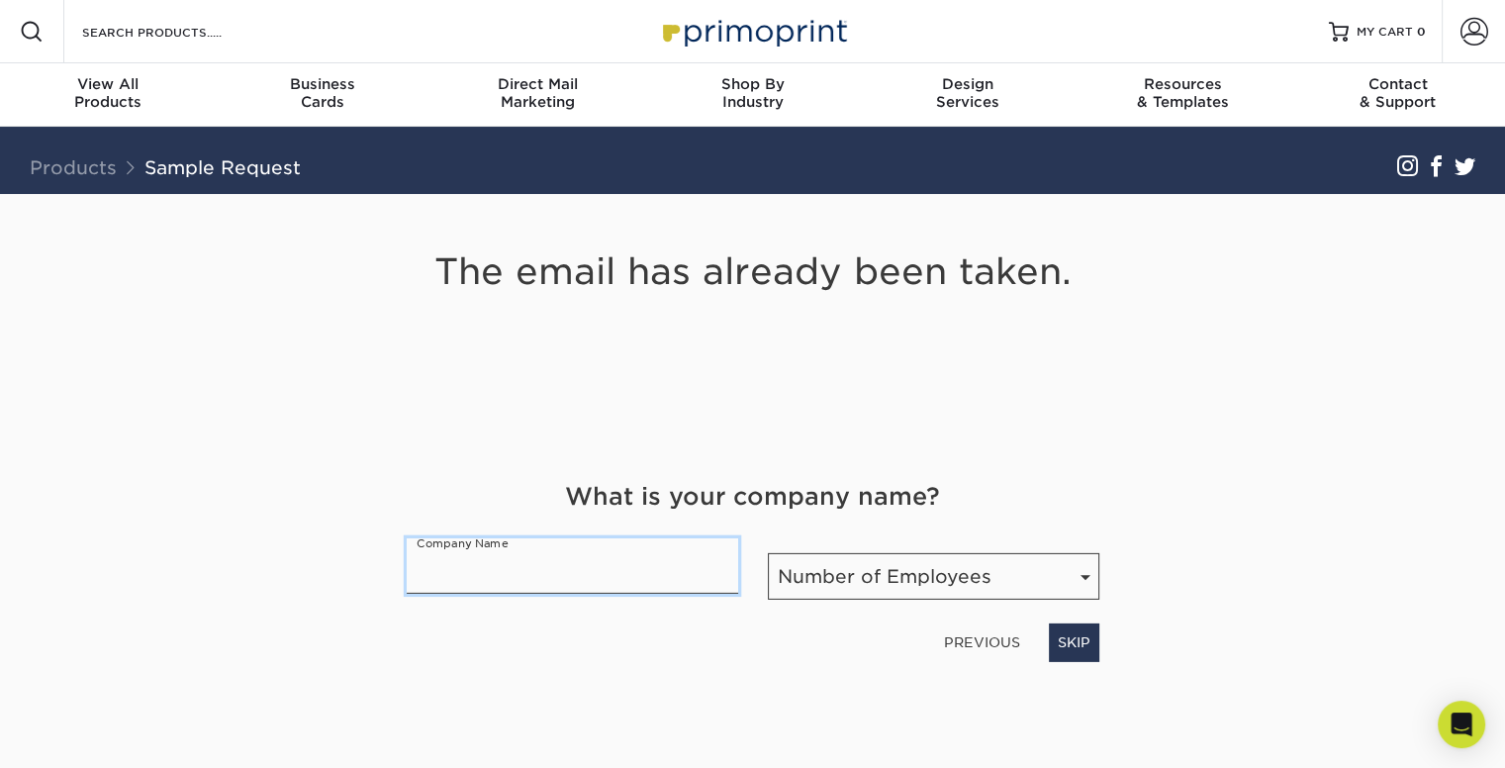
click at [568, 574] on input "text" at bounding box center [572, 565] width 331 height 55
type input "Bos Wealth Management"
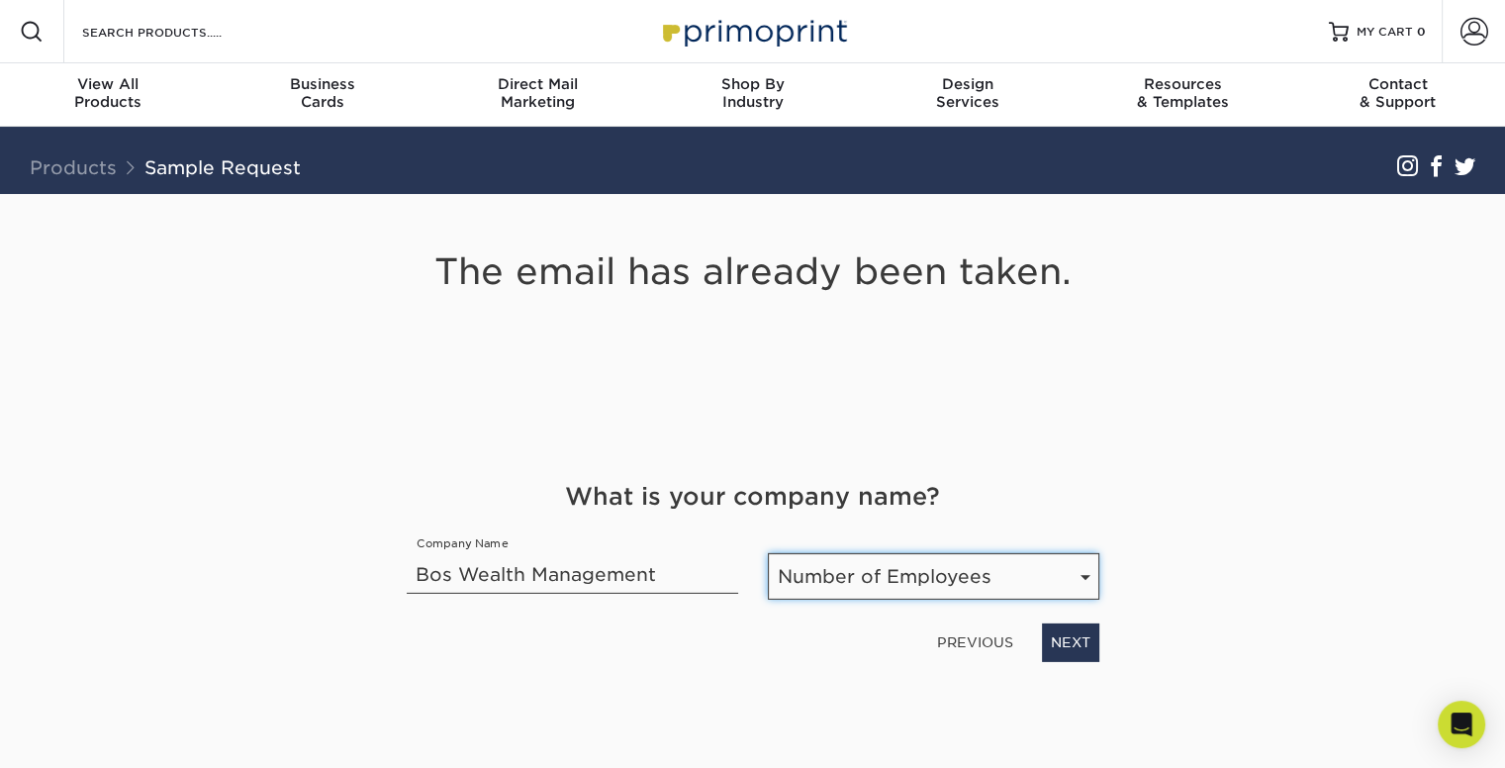
select select "1-10"
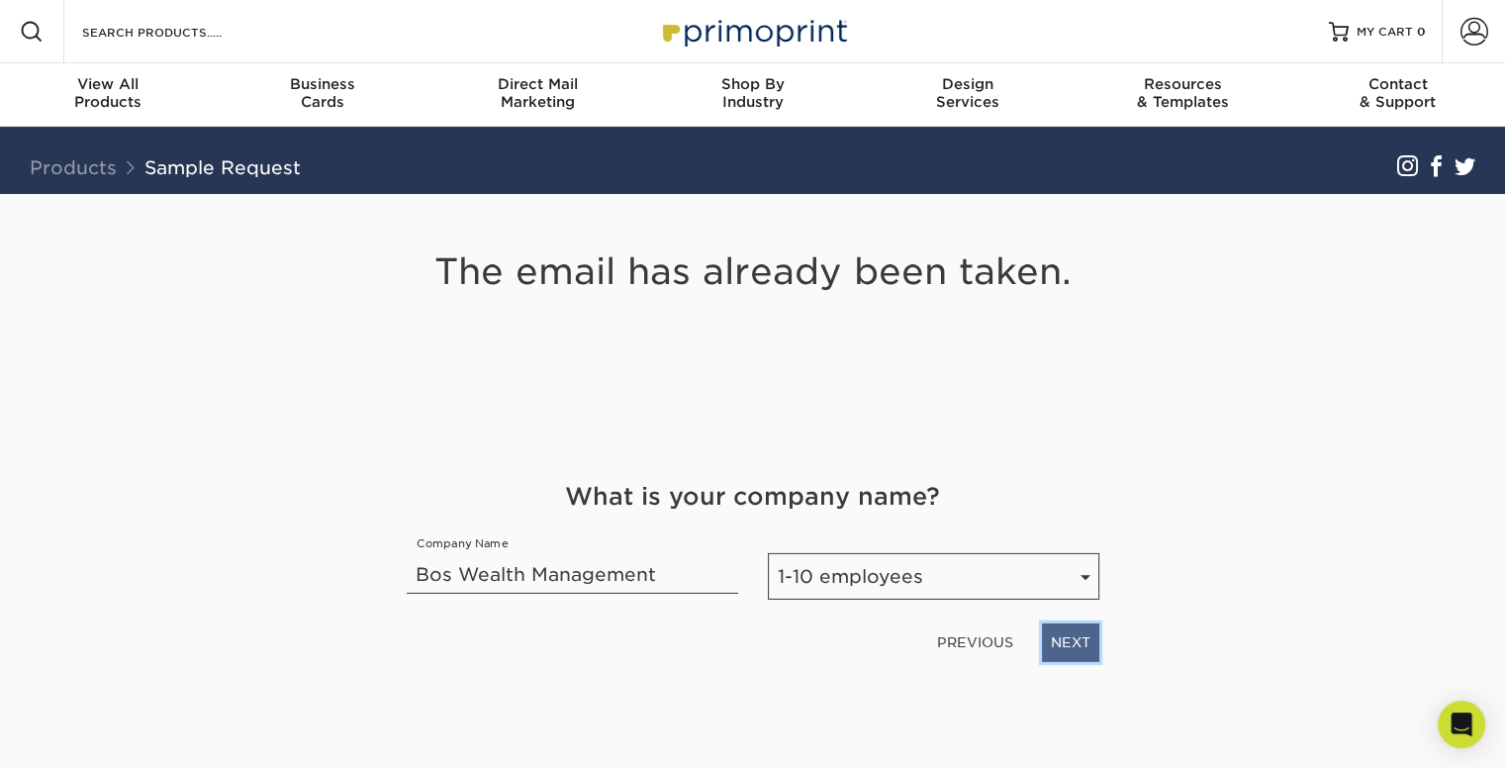
click at [1067, 625] on link "NEXT" at bounding box center [1070, 642] width 57 height 38
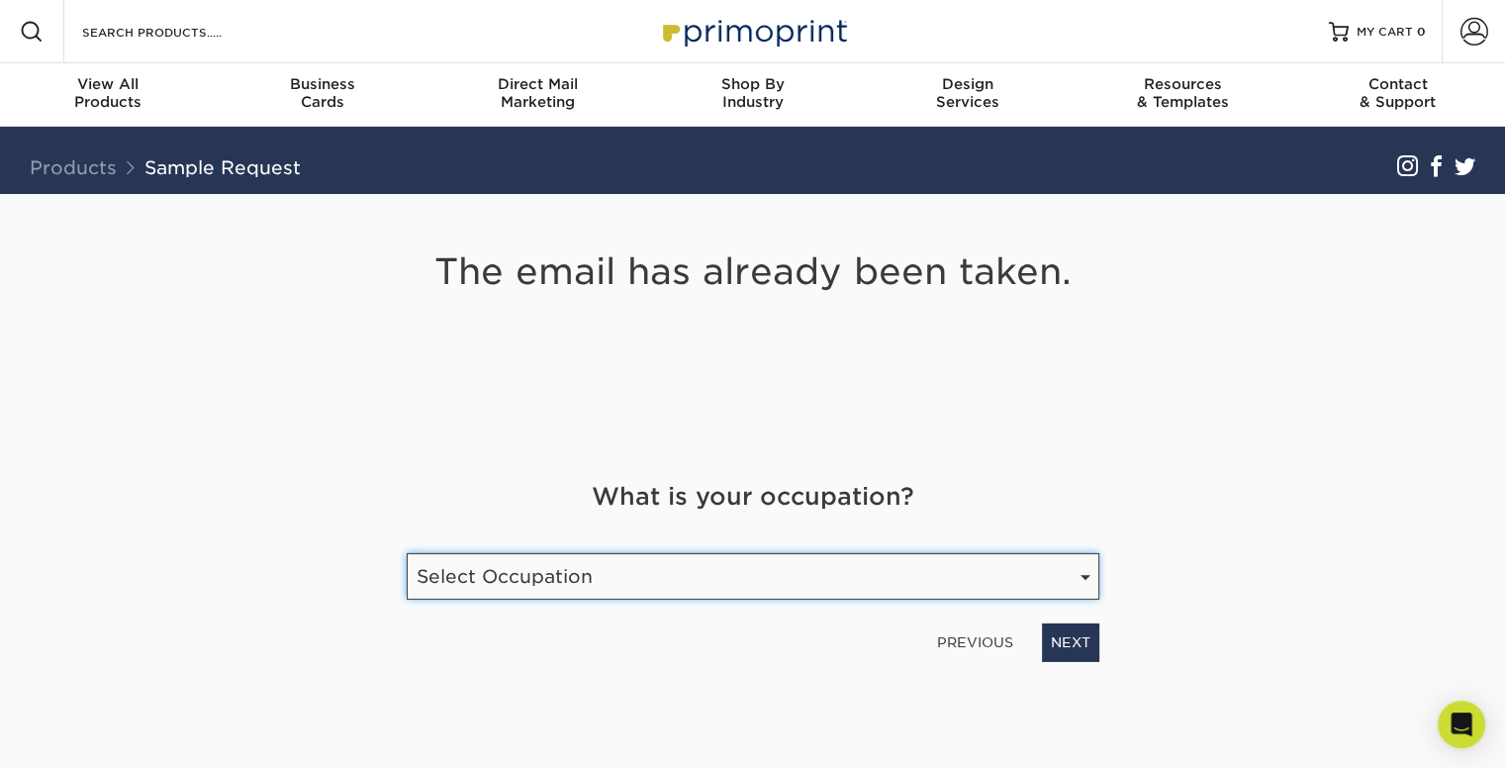
click at [697, 557] on select "Select Occupation Agency Automotive Blogger Cleaning Services Construction Educ…" at bounding box center [753, 576] width 693 height 47
select select "Financial Services"
click at [407, 553] on select "Select Occupation Agency Automotive Blogger Cleaning Services Construction Educ…" at bounding box center [753, 576] width 693 height 47
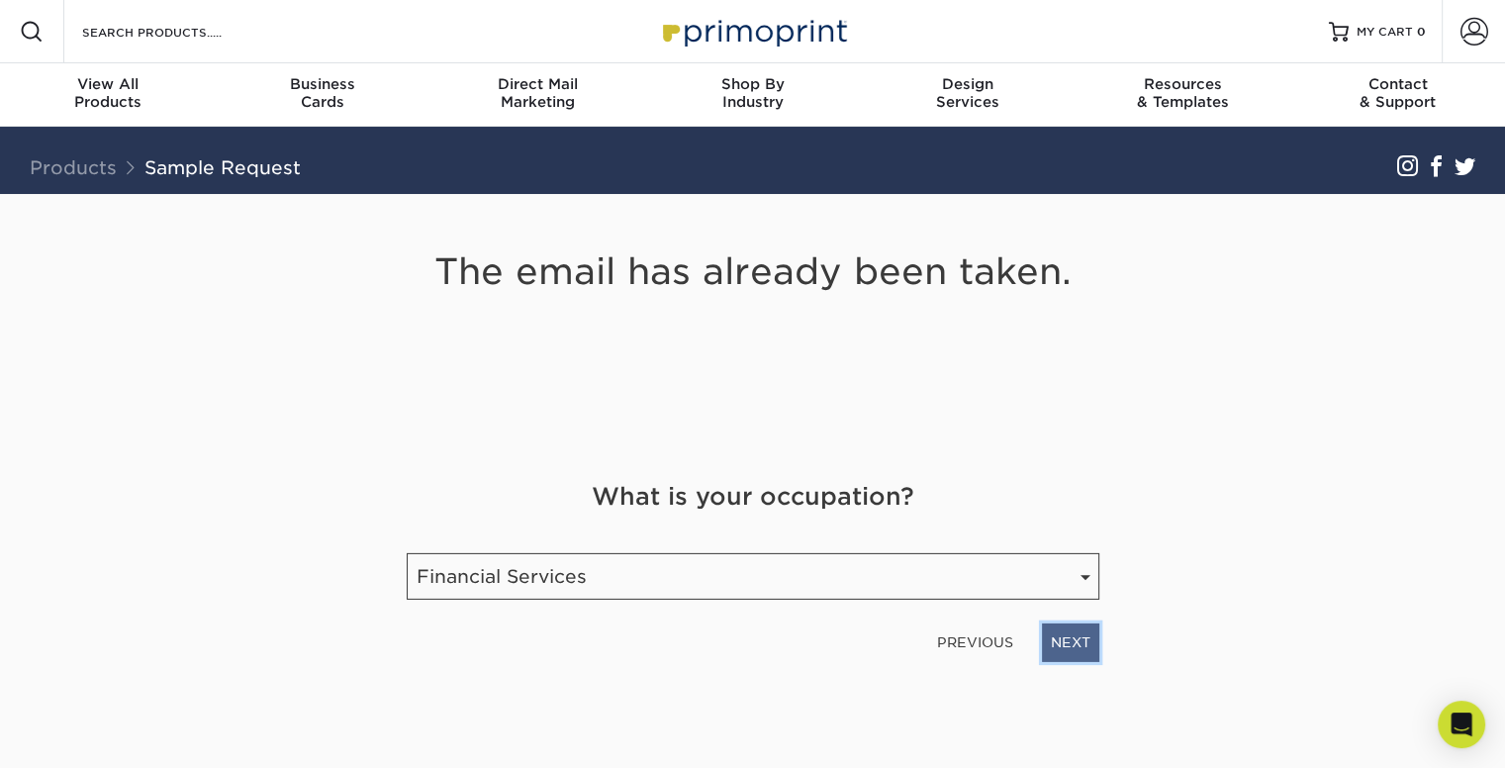
click at [1065, 642] on link "NEXT" at bounding box center [1070, 642] width 57 height 38
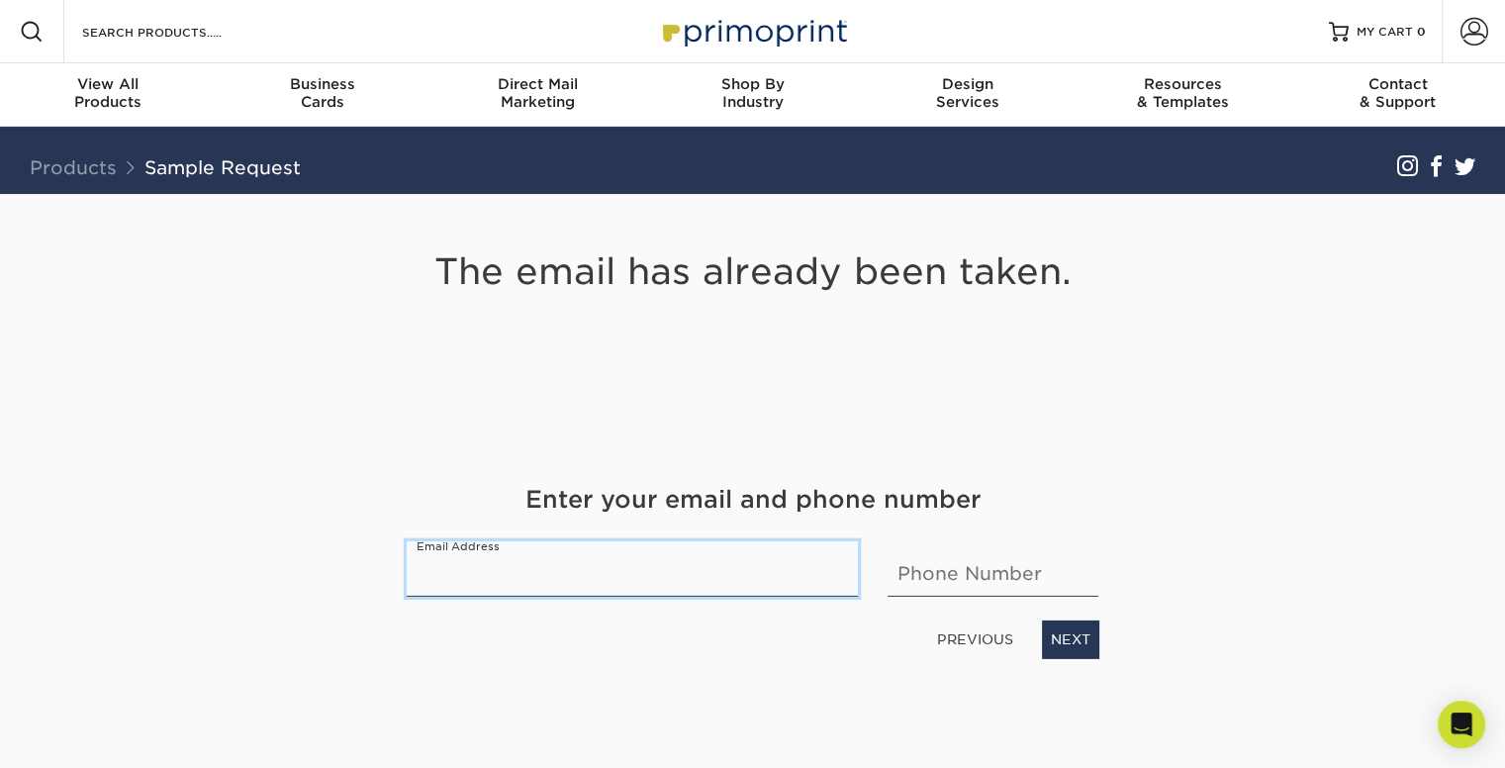
click at [636, 575] on input "email" at bounding box center [633, 568] width 452 height 55
type input "sobadamj@yahoo.com"
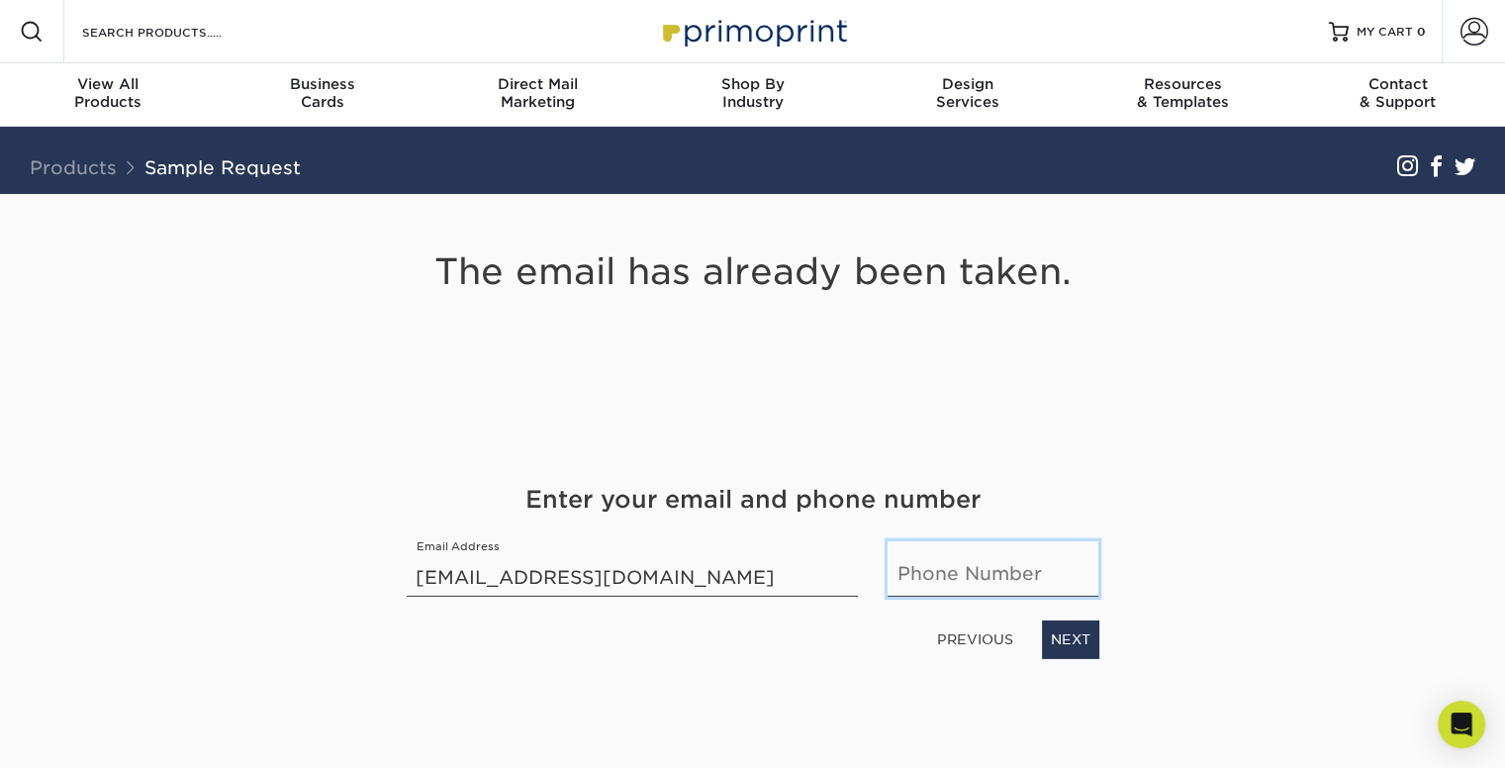
type input "7345360251"
click at [1070, 634] on link "NEXT" at bounding box center [1070, 639] width 57 height 38
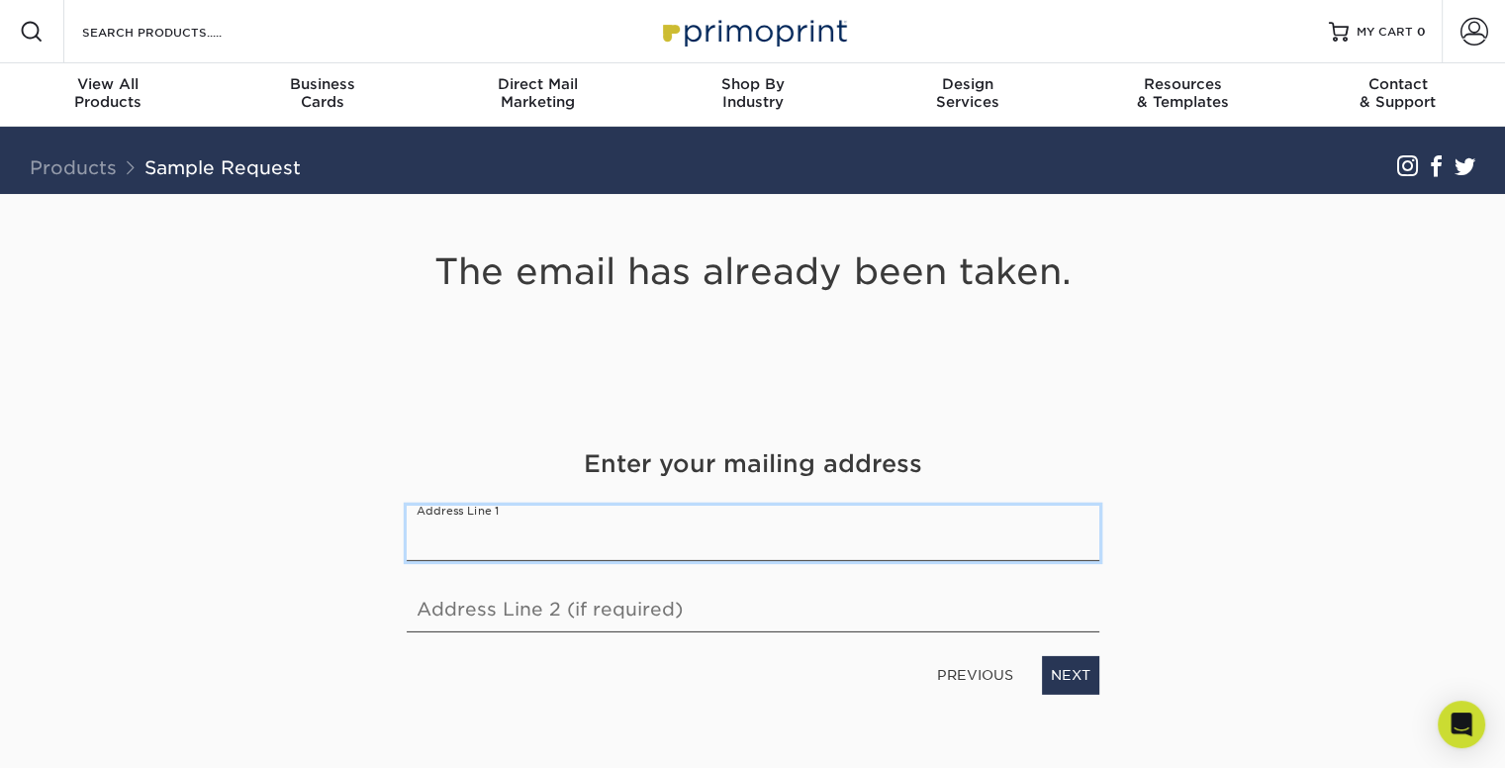
click at [669, 539] on input "text" at bounding box center [753, 533] width 693 height 55
type input "[STREET_ADDRESS]"
click at [1089, 673] on link "NEXT" at bounding box center [1070, 675] width 57 height 38
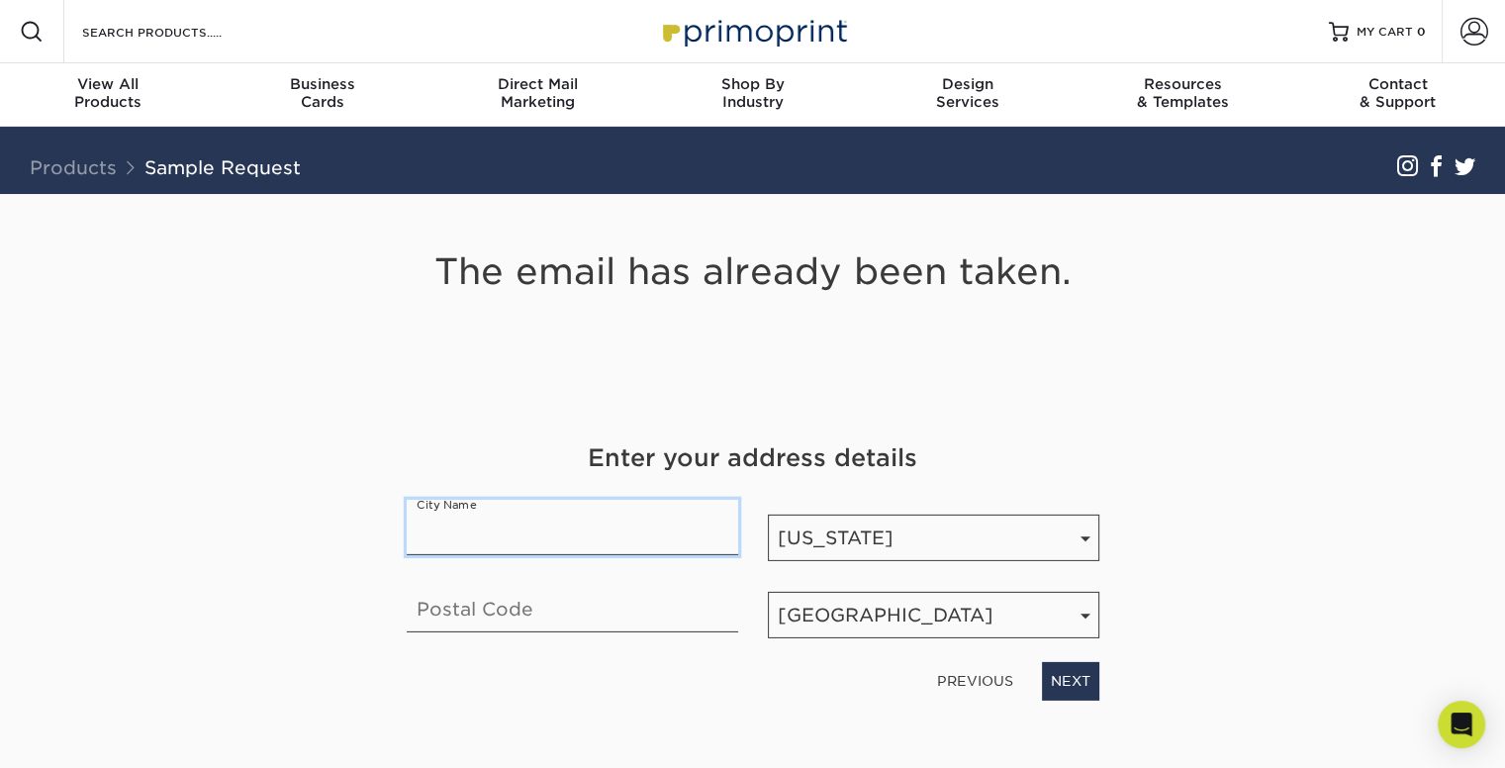
click at [540, 527] on input "text" at bounding box center [572, 527] width 331 height 55
type input "[PERSON_NAME]"
type input "48843-8473"
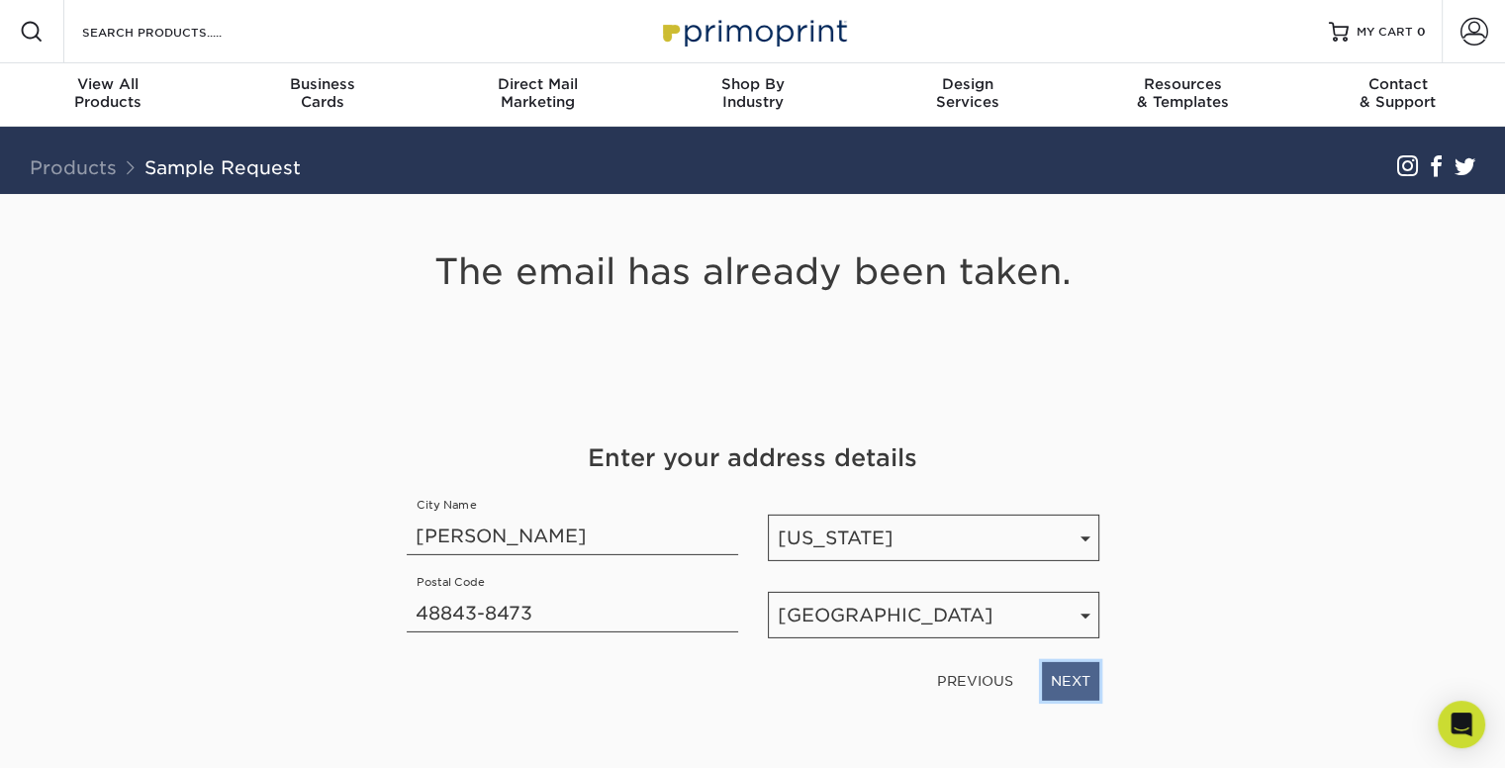
click at [1064, 679] on link "NEXT" at bounding box center [1070, 681] width 57 height 38
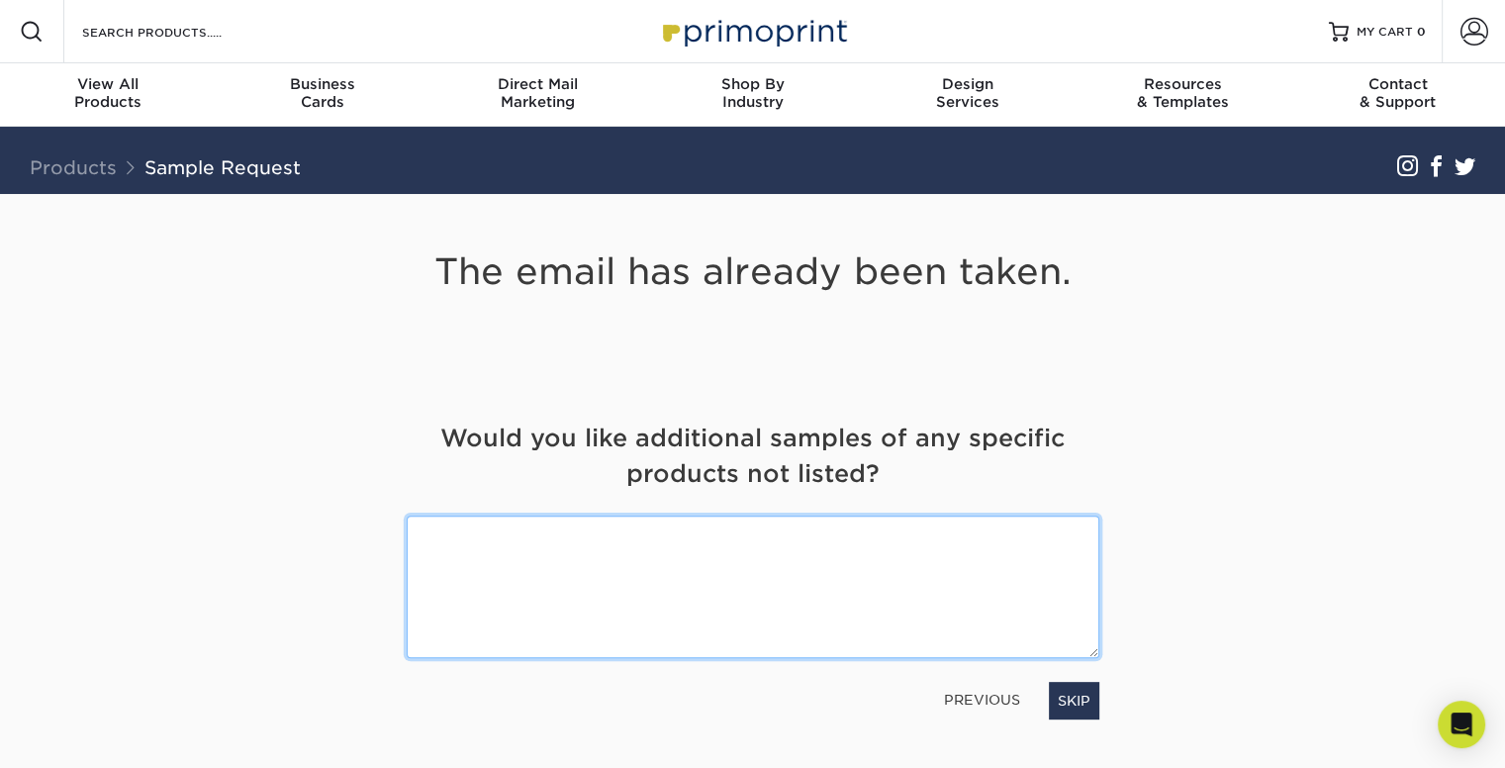
click at [760, 539] on textarea at bounding box center [753, 587] width 693 height 142
type textarea "raised foil and rasied spotuv business card"
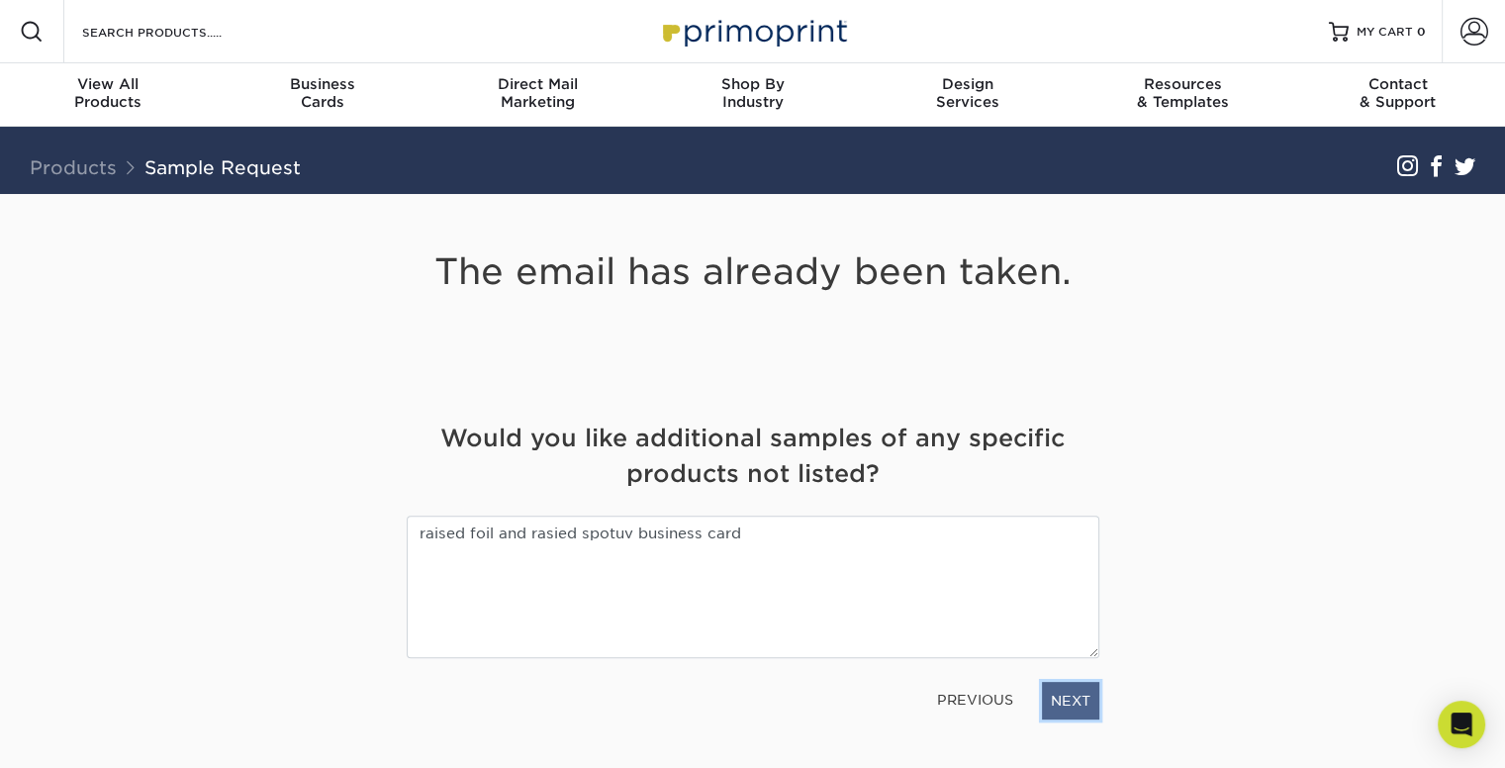
click at [1054, 702] on link "NEXT" at bounding box center [1070, 701] width 57 height 38
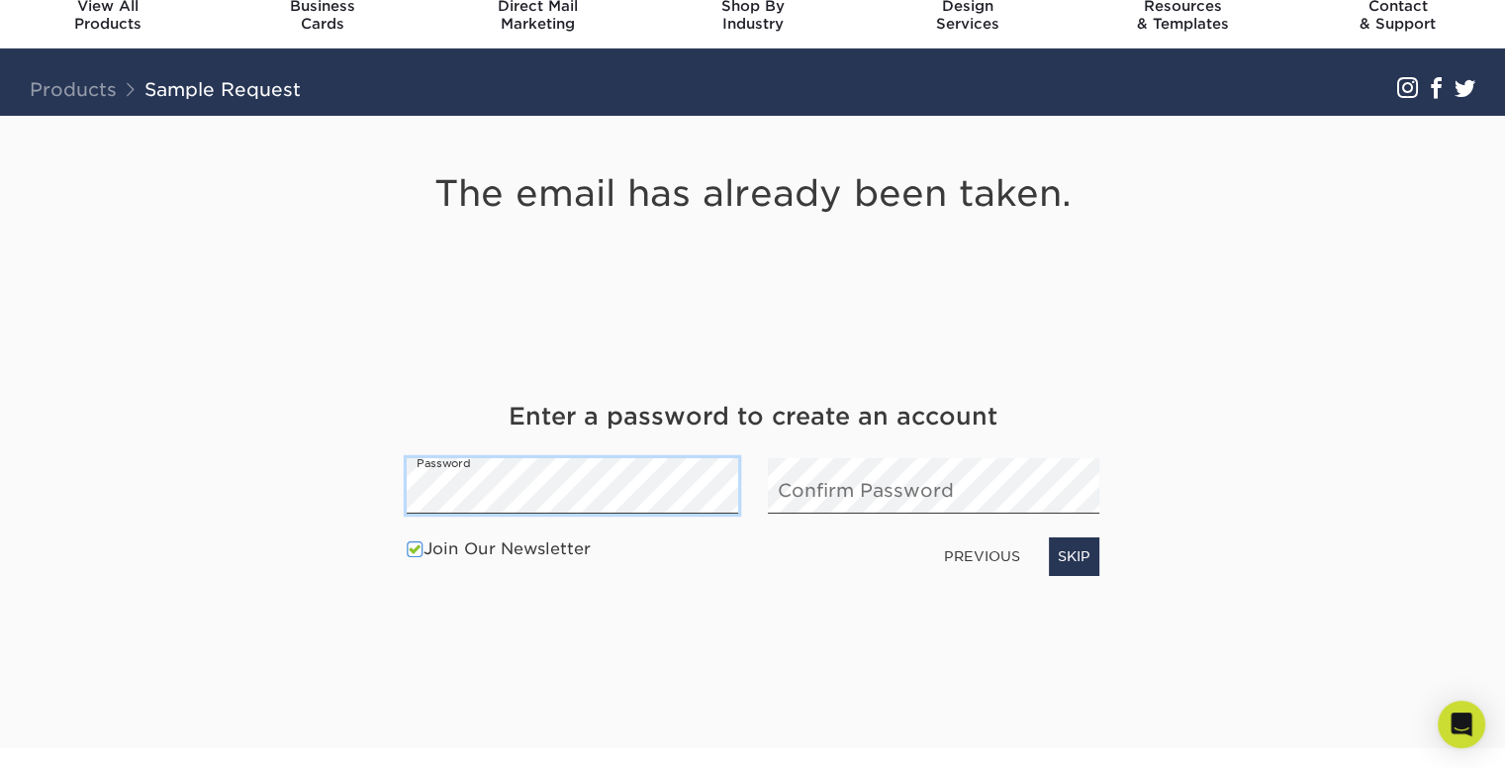
scroll to position [198, 0]
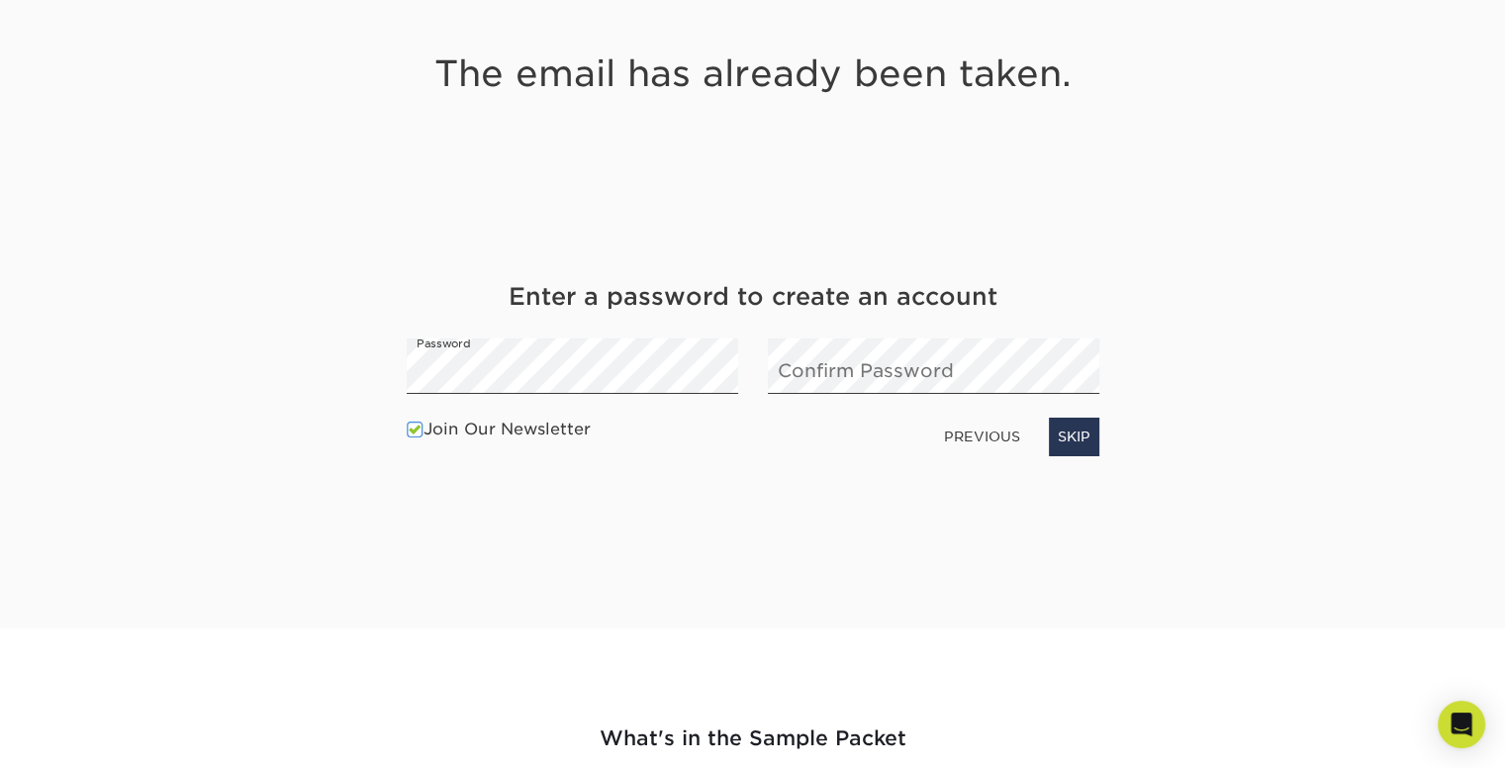
click at [412, 435] on span at bounding box center [415, 430] width 17 height 19
click at [0, 0] on input "Join Our Newsletter" at bounding box center [0, 0] width 0 height 0
click at [732, 523] on div "The email has already been taken. Get Your Free Sample Pack See and feel the qu…" at bounding box center [753, 288] width 693 height 585
click at [1085, 436] on link "NEXT" at bounding box center [1070, 437] width 57 height 38
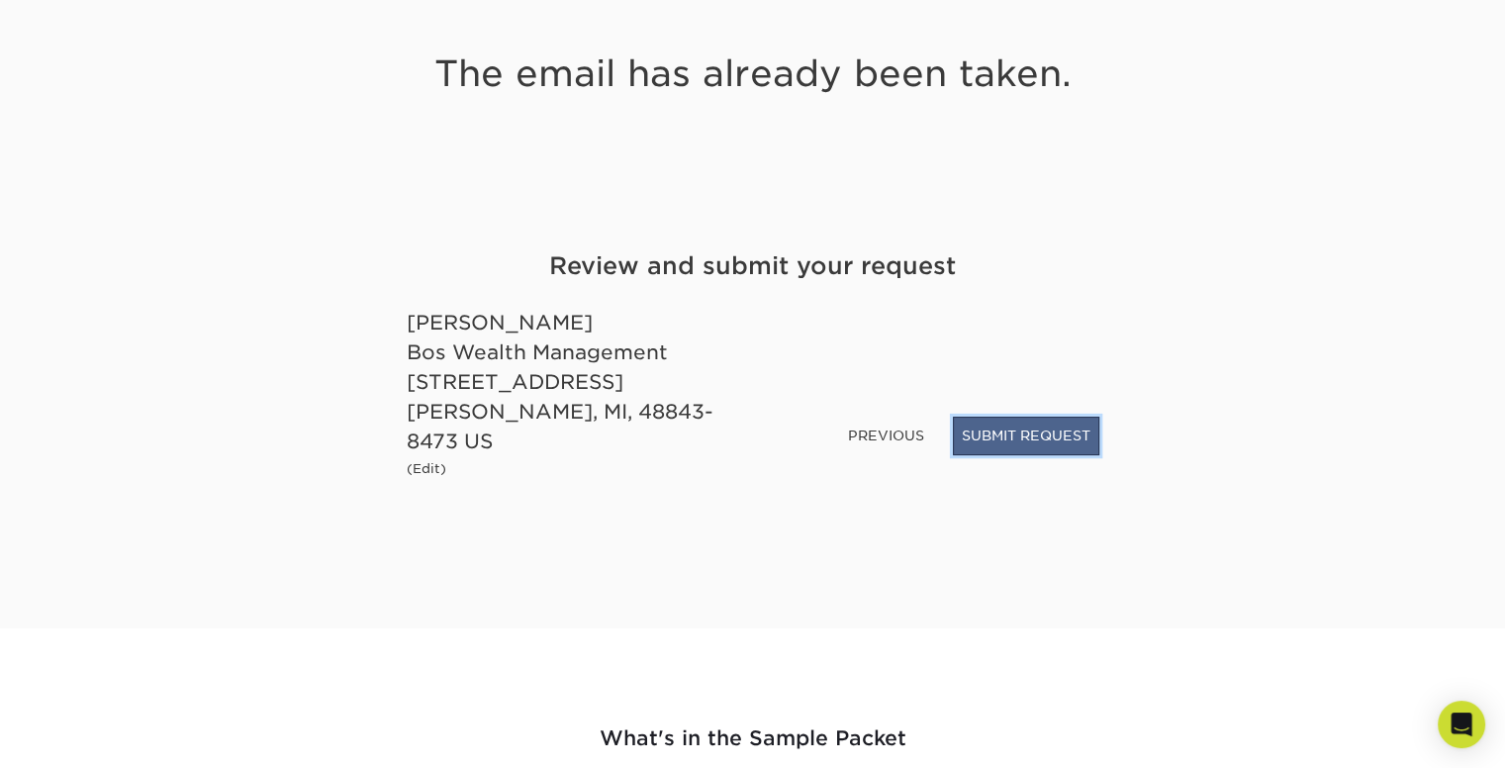
click at [1022, 447] on button "SUBMIT REQUEST" at bounding box center [1026, 436] width 146 height 38
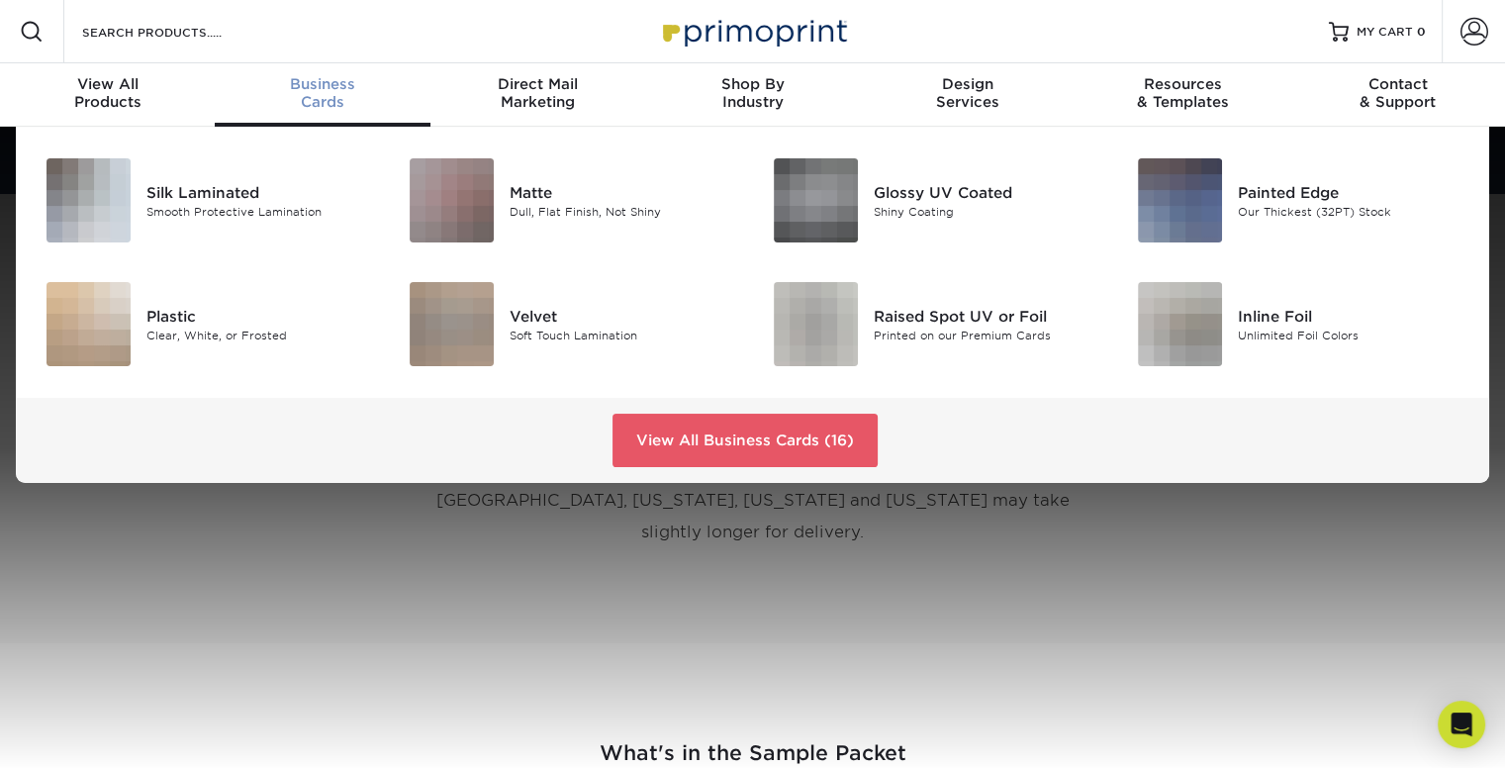
click at [331, 88] on span "Business" at bounding box center [322, 84] width 215 height 18
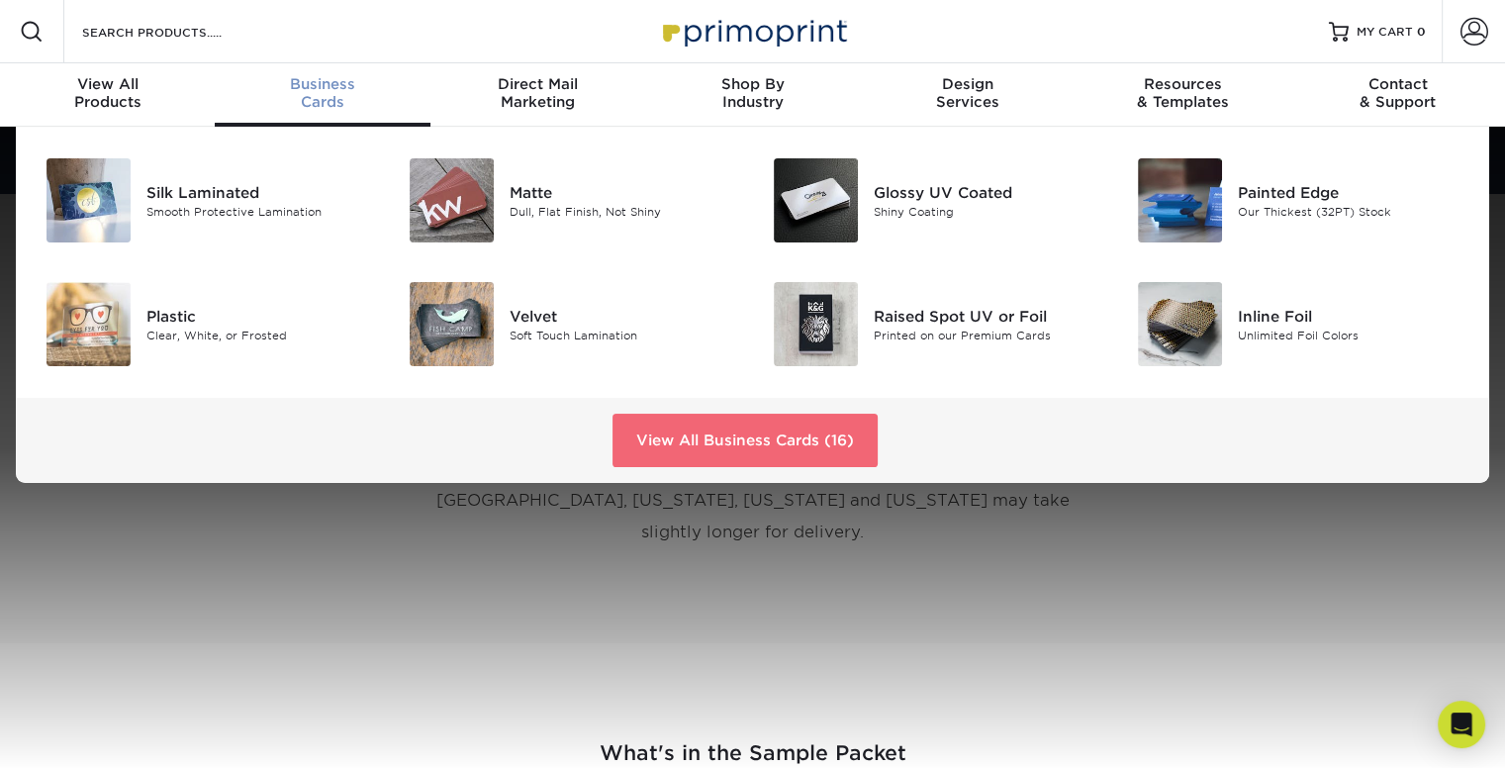
click at [760, 436] on link "View All Business Cards (16)" at bounding box center [745, 440] width 265 height 53
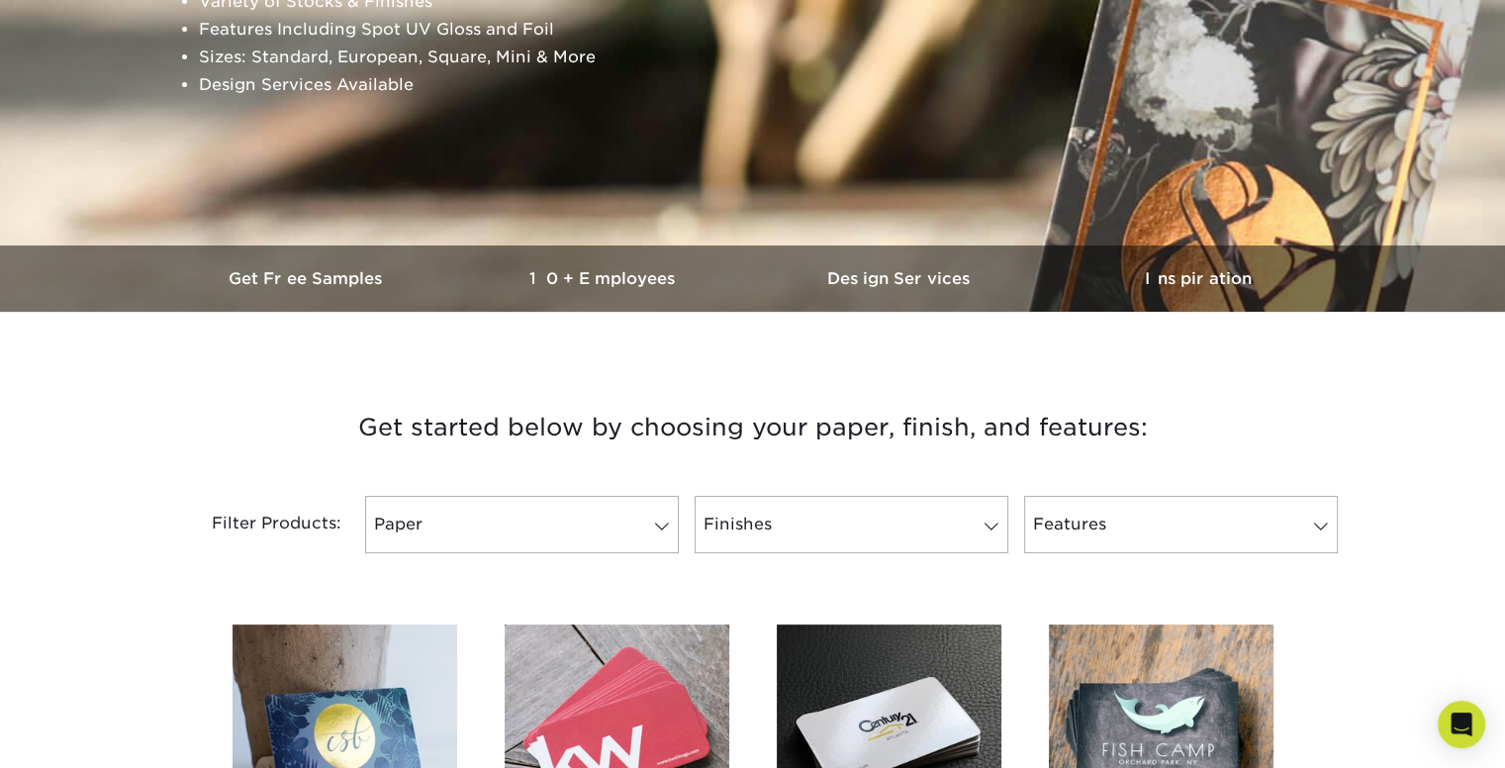
scroll to position [495, 0]
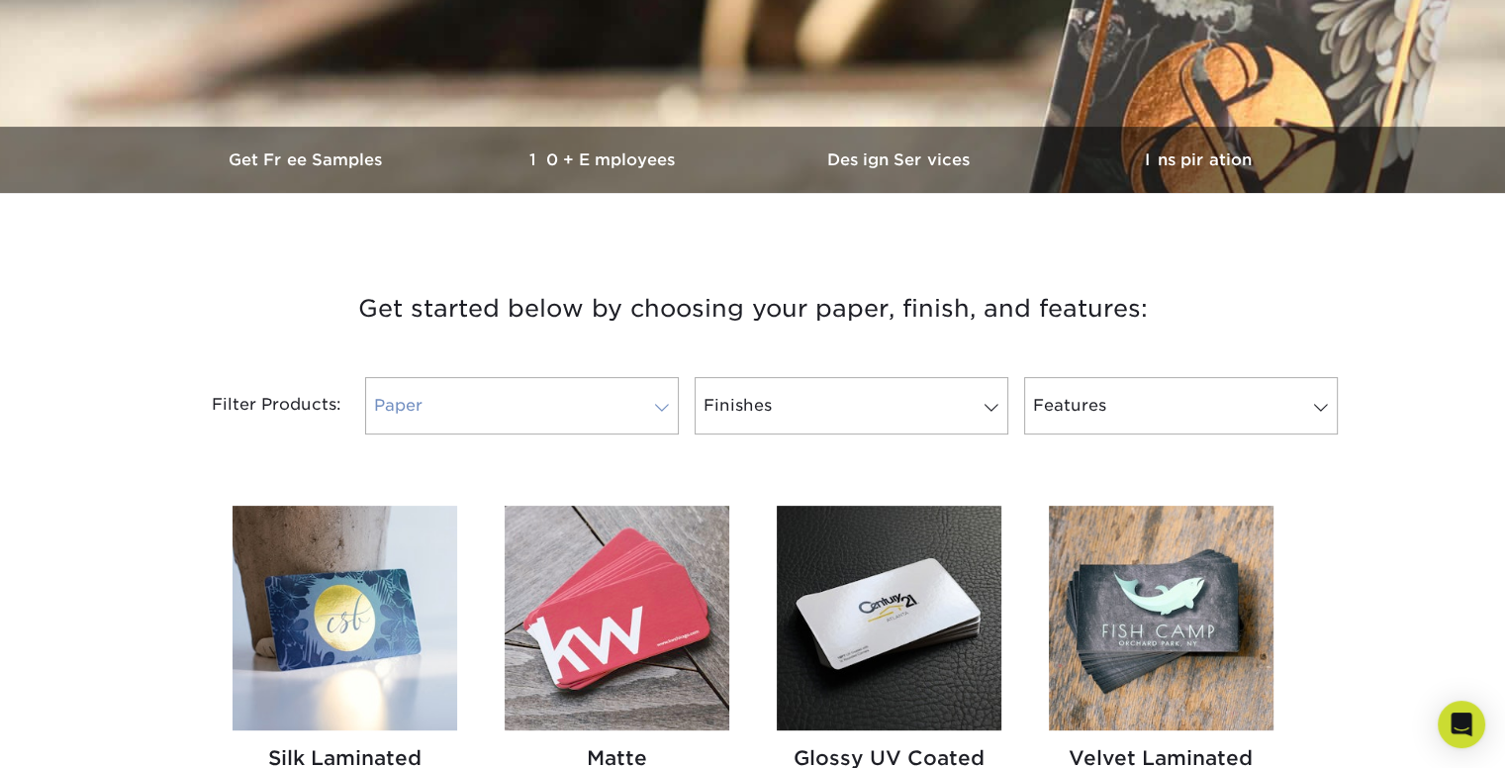
click at [606, 416] on link "Paper" at bounding box center [522, 405] width 314 height 57
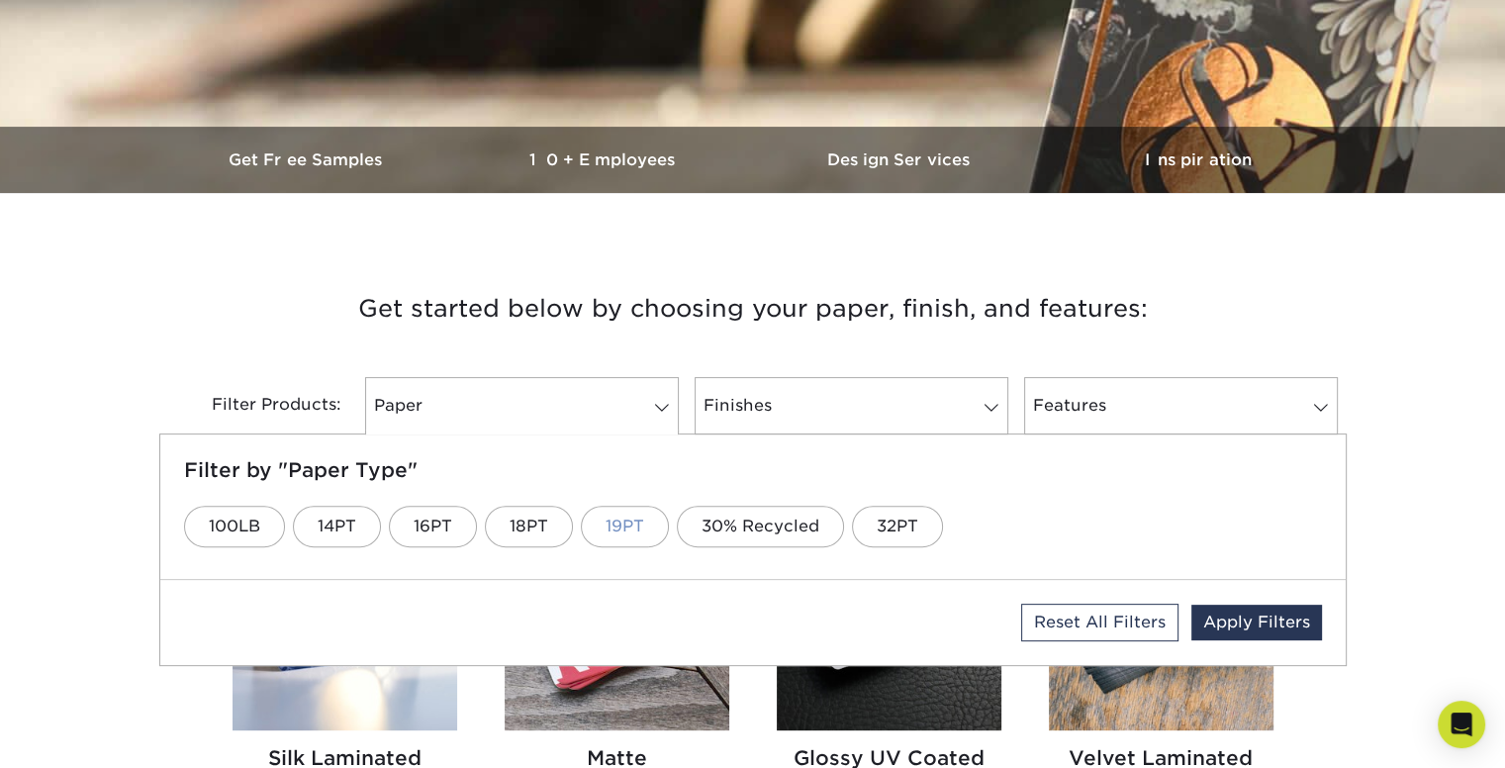
click at [594, 516] on link "19PT" at bounding box center [625, 527] width 88 height 42
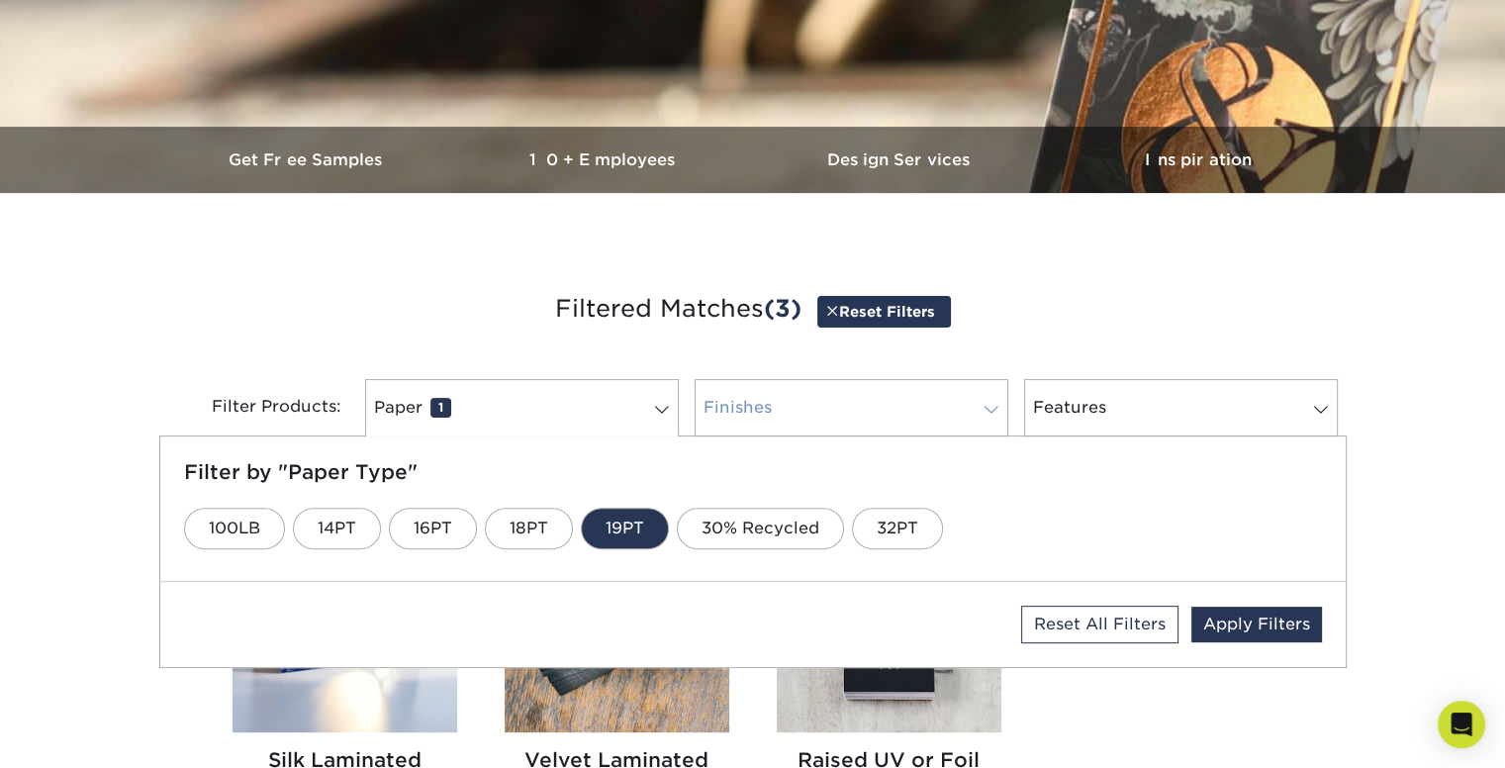
click at [782, 409] on link "Finishes 0" at bounding box center [852, 407] width 314 height 57
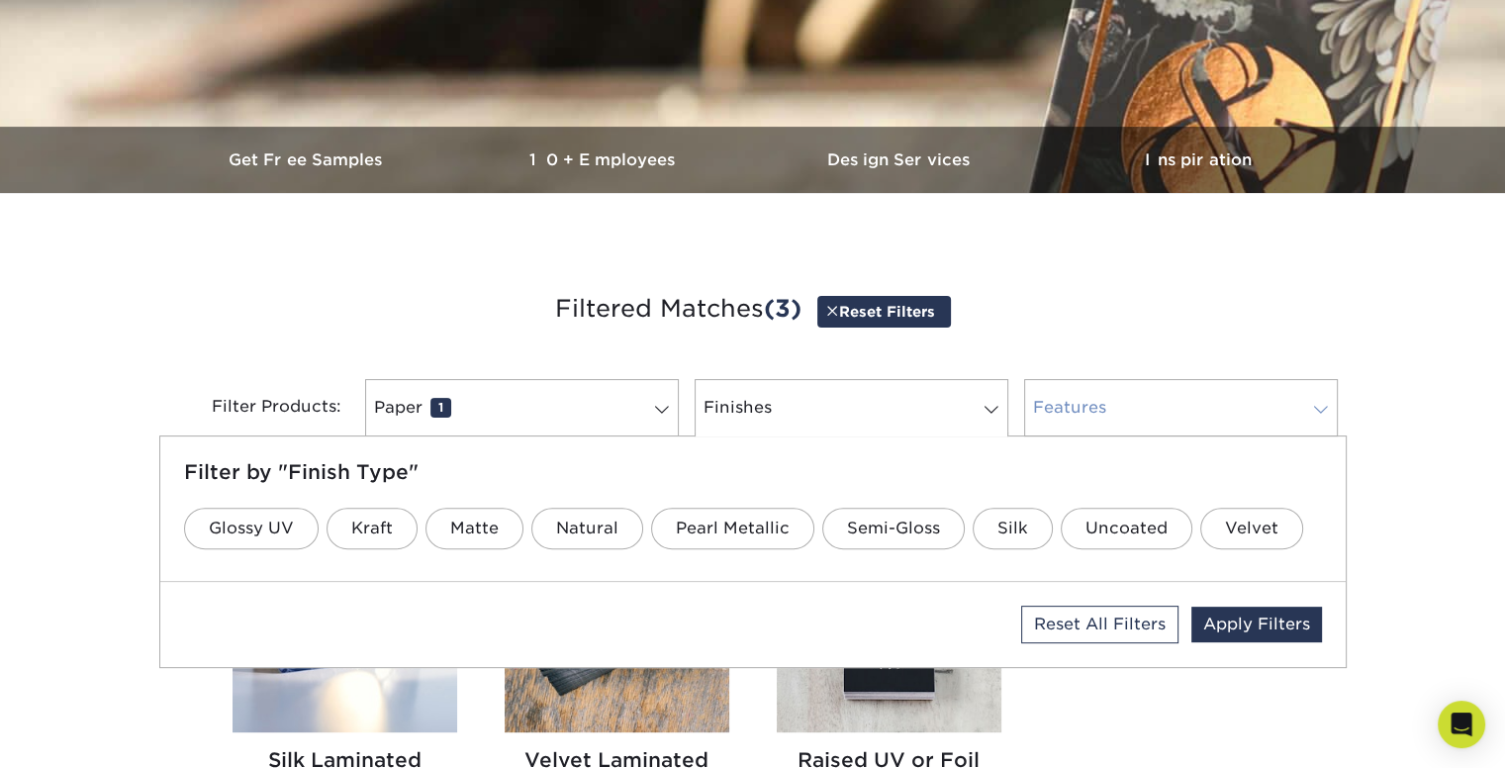
click at [1146, 403] on link "Features 0" at bounding box center [1181, 407] width 314 height 57
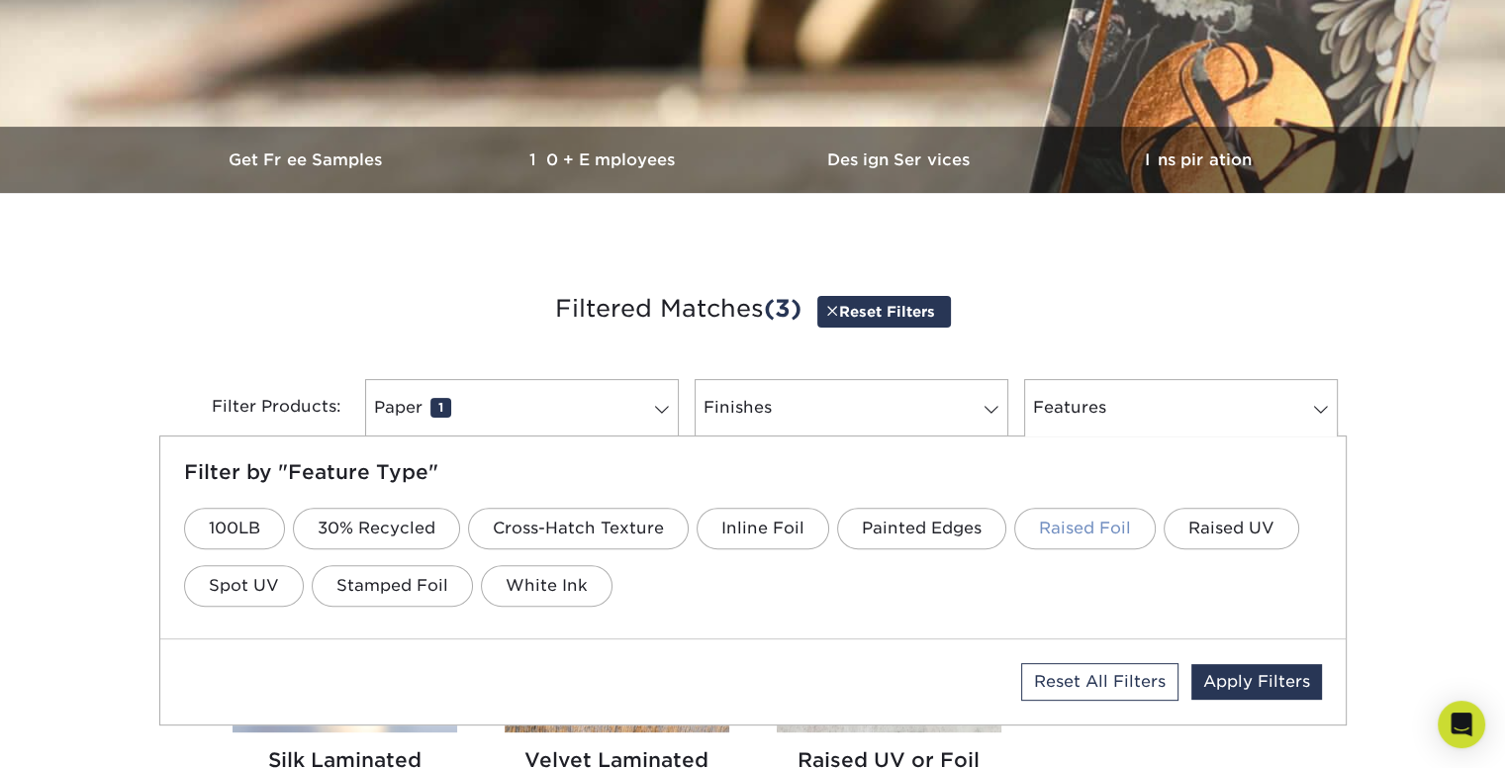
click at [1089, 527] on link "Raised Foil" at bounding box center [1085, 529] width 142 height 42
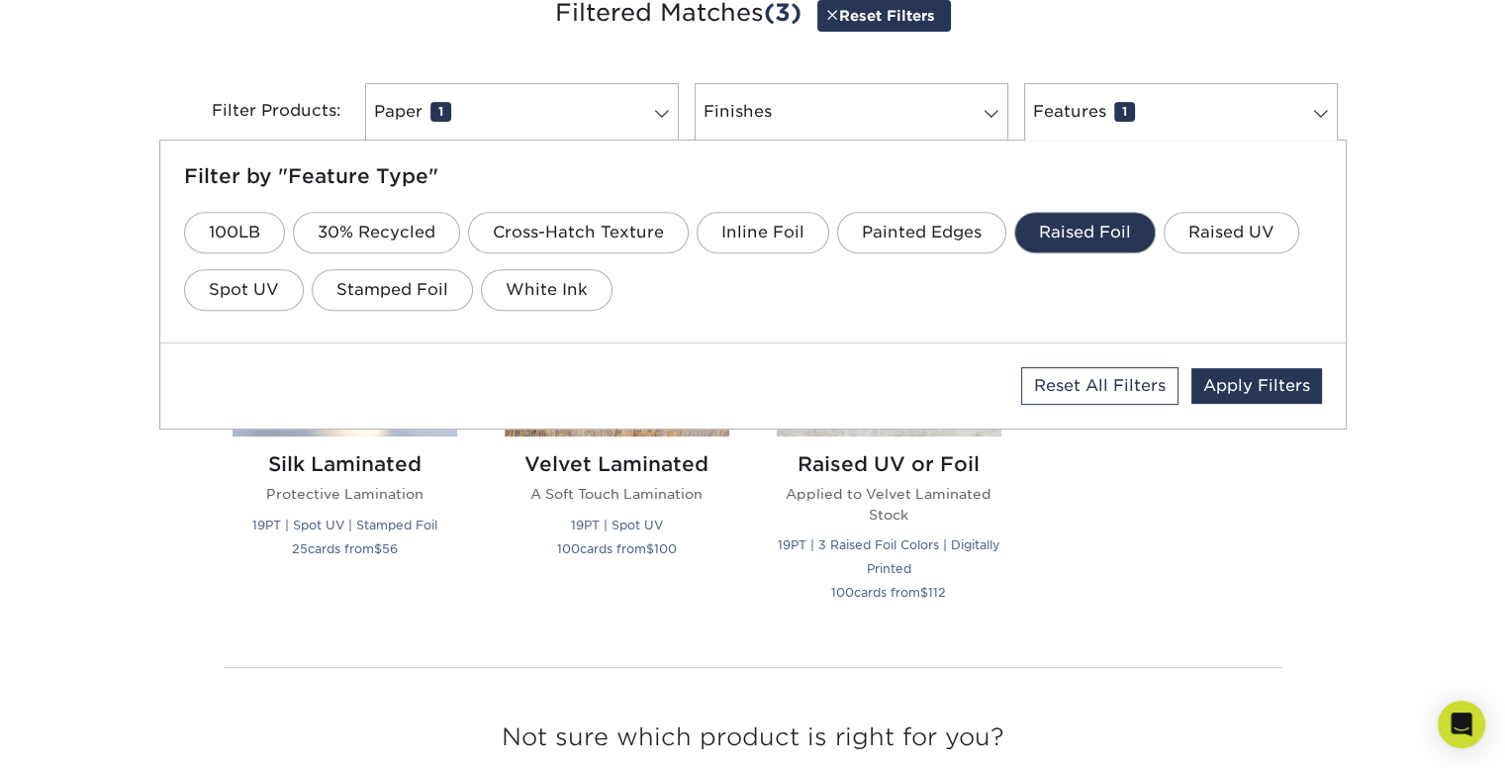
scroll to position [792, 0]
click at [749, 104] on link "Finishes 0" at bounding box center [852, 110] width 314 height 57
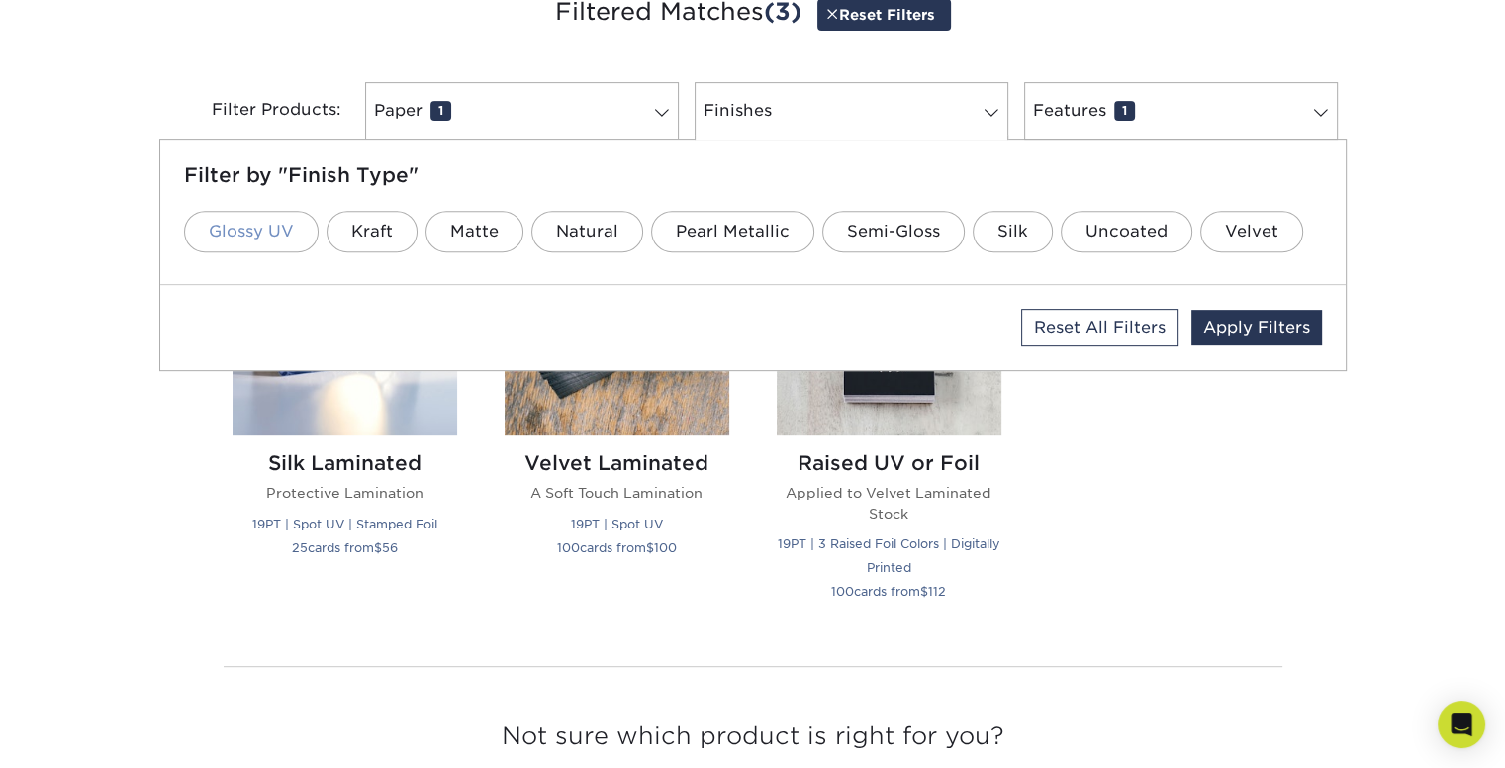
click at [255, 237] on link "Glossy UV" at bounding box center [251, 232] width 135 height 42
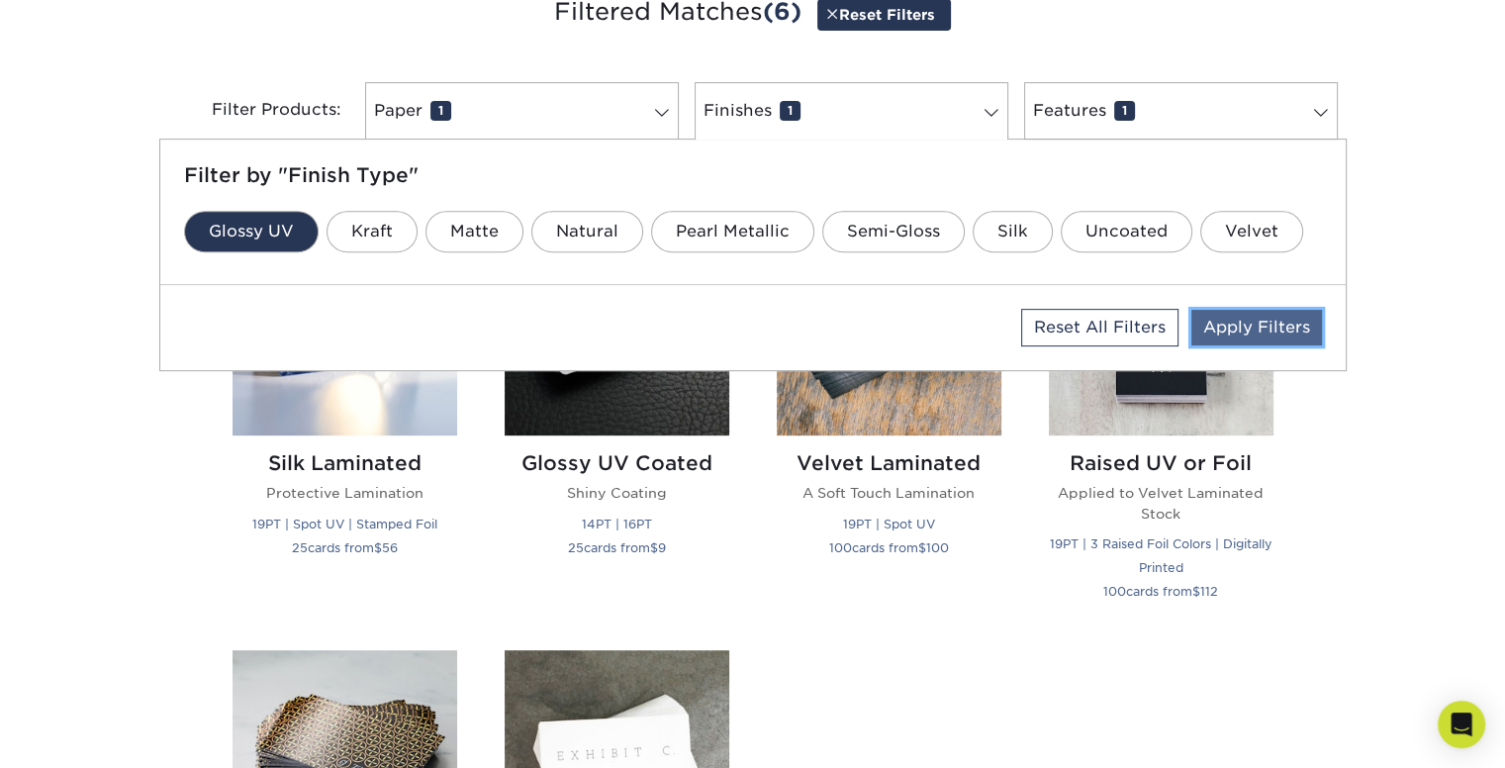
click at [1247, 325] on link "Apply Filters" at bounding box center [1256, 328] width 131 height 36
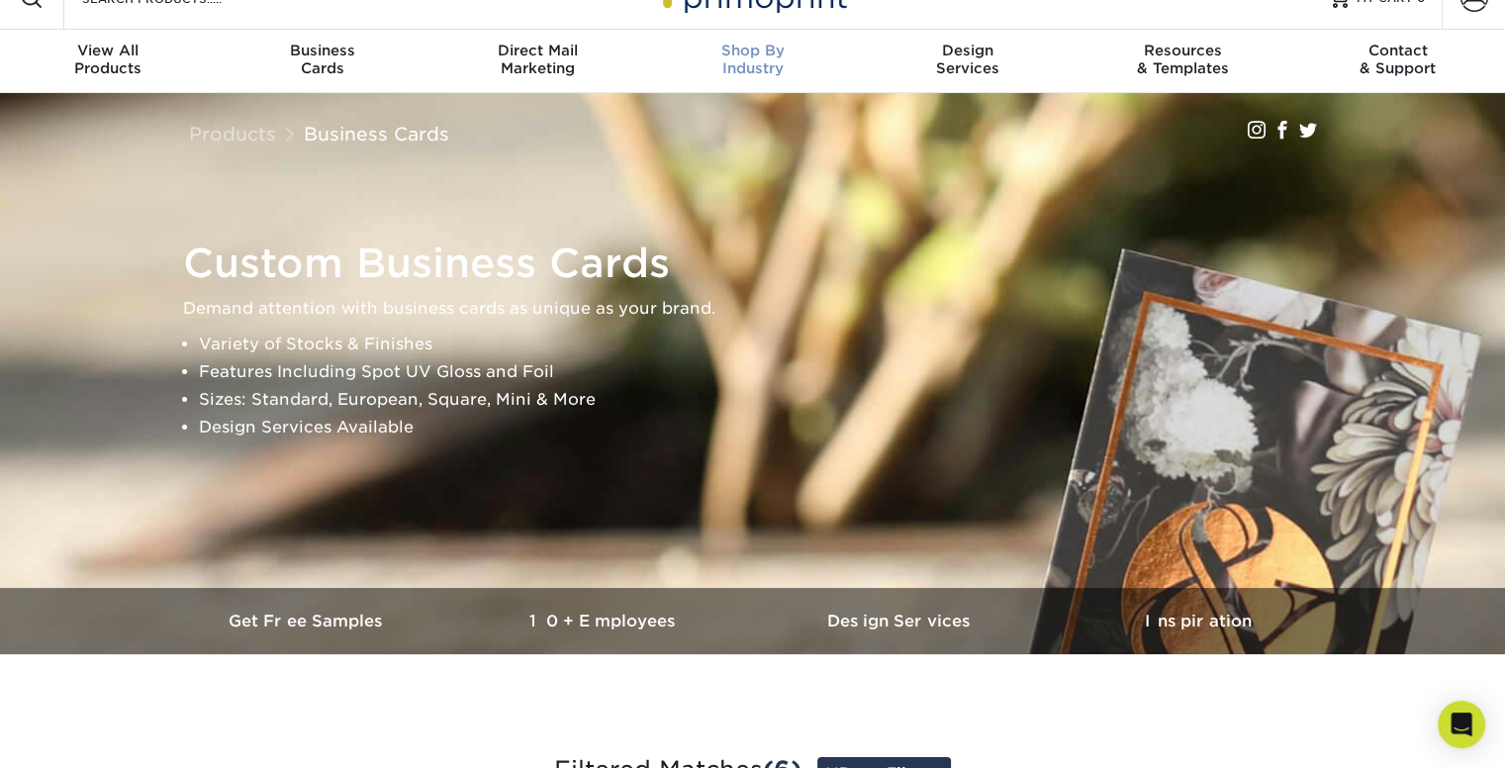
scroll to position [0, 0]
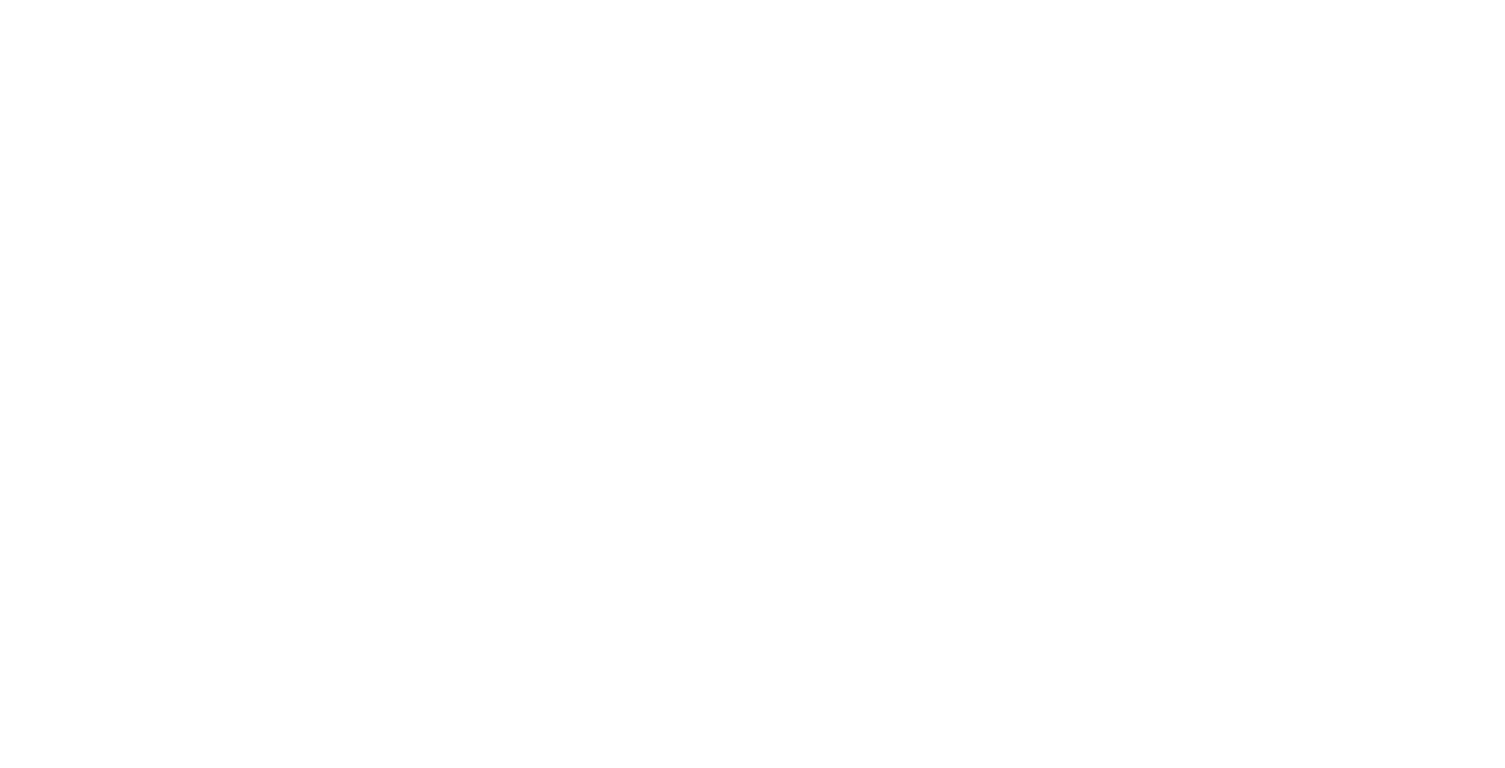
scroll to position [12, 0]
